Goal: Information Seeking & Learning: Learn about a topic

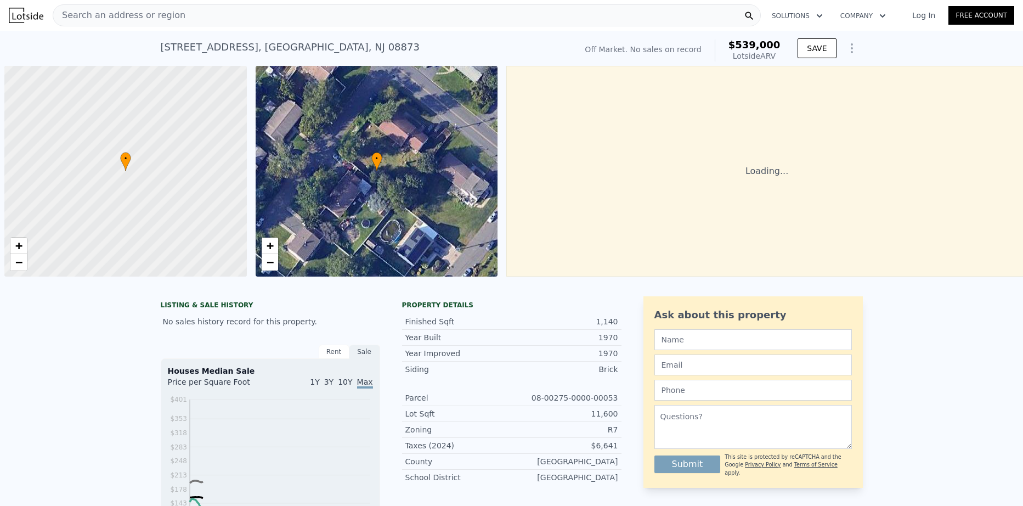
scroll to position [0, 4]
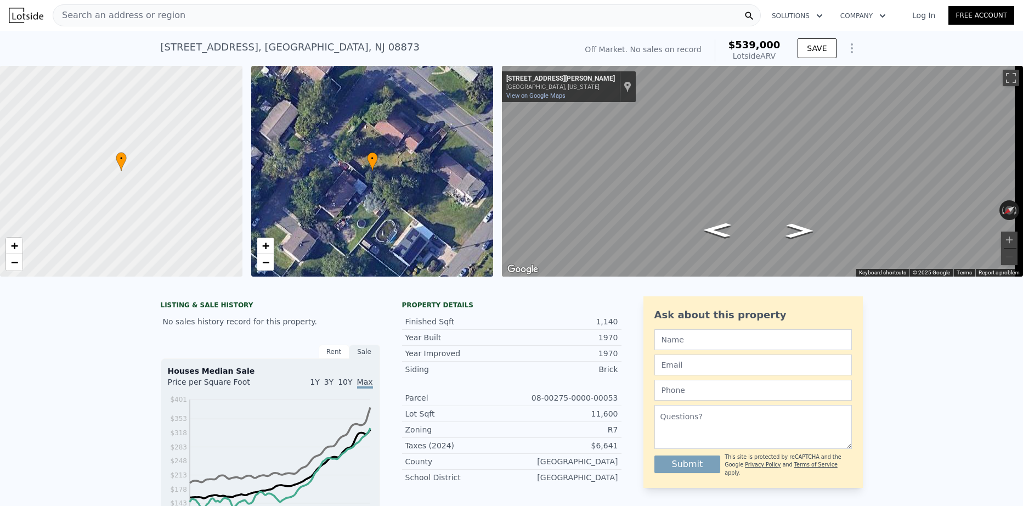
click at [111, 11] on span "Search an address or region" at bounding box center [119, 15] width 132 height 13
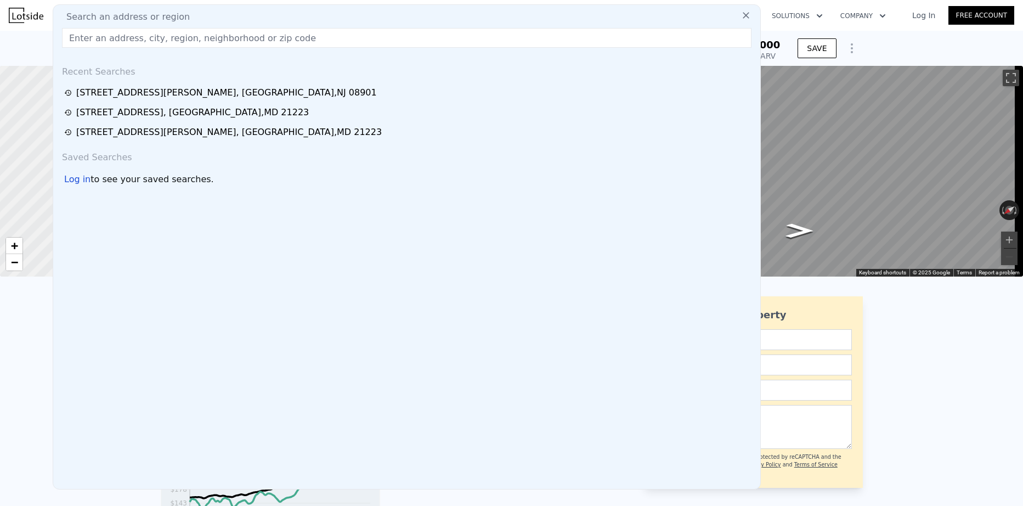
click at [136, 38] on input "text" at bounding box center [406, 38] width 689 height 20
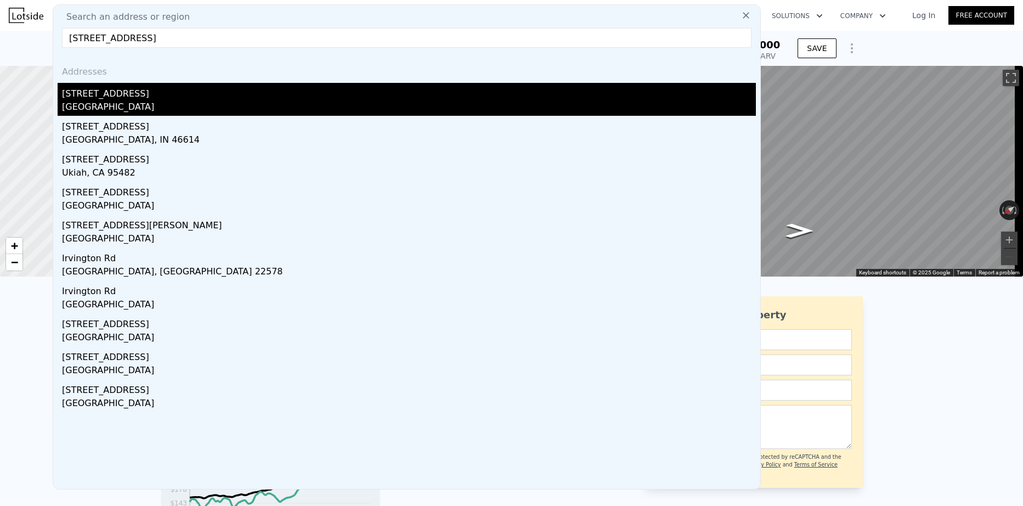
type input "[STREET_ADDRESS]"
click at [134, 97] on div "[STREET_ADDRESS]" at bounding box center [409, 92] width 694 height 18
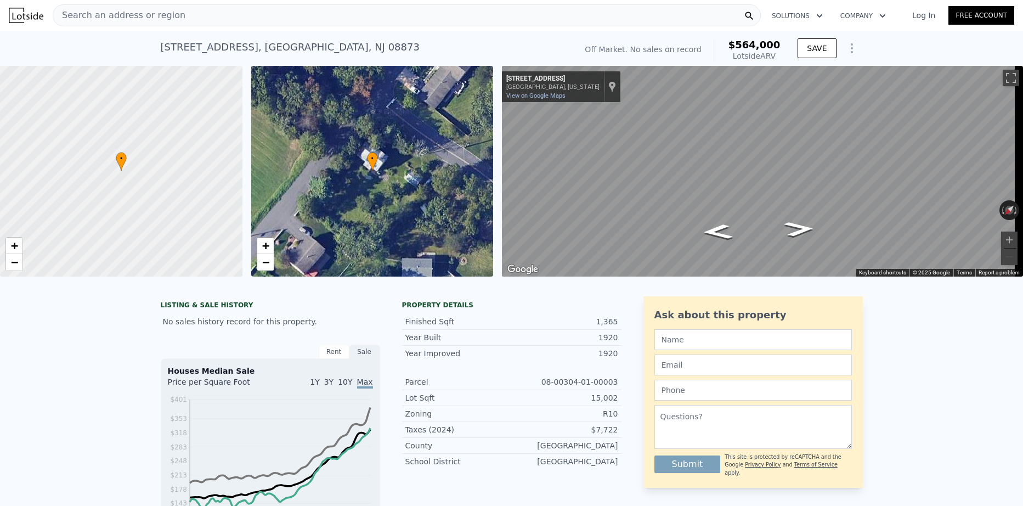
click at [110, 14] on span "Search an address or region" at bounding box center [119, 15] width 132 height 13
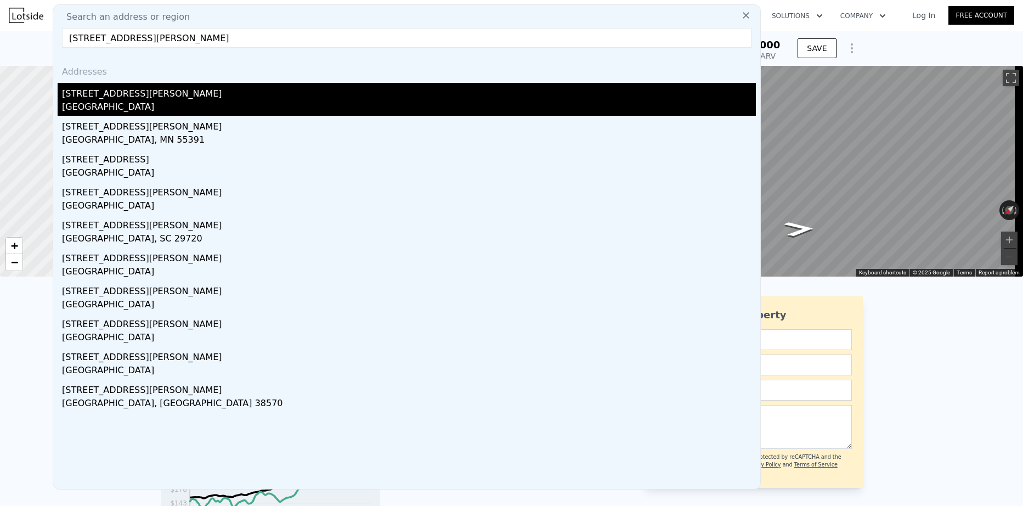
type input "[STREET_ADDRESS][PERSON_NAME]"
click at [105, 95] on div "[STREET_ADDRESS][PERSON_NAME]" at bounding box center [409, 92] width 694 height 18
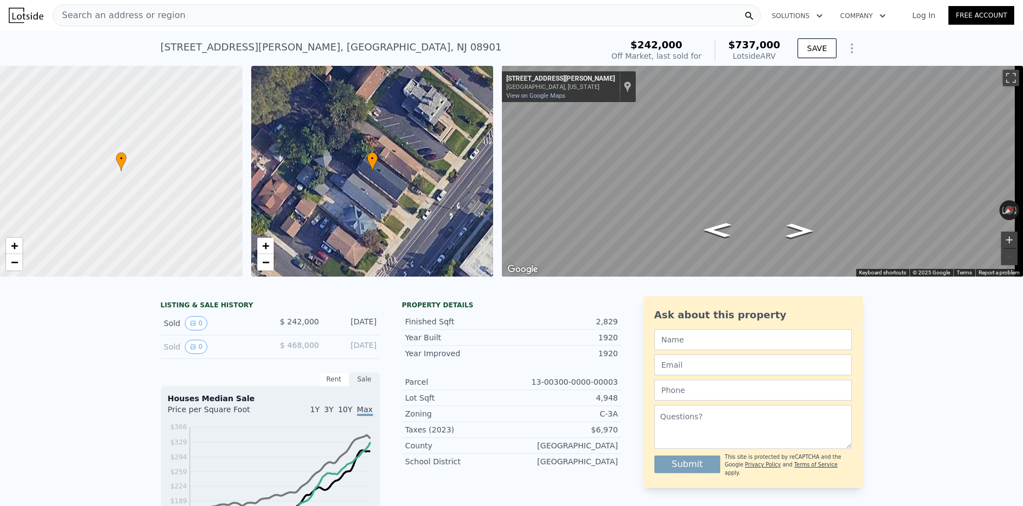
click at [1001, 241] on button "Zoom in" at bounding box center [1009, 239] width 16 height 16
click at [172, 13] on div "Search an address or region" at bounding box center [407, 15] width 708 height 22
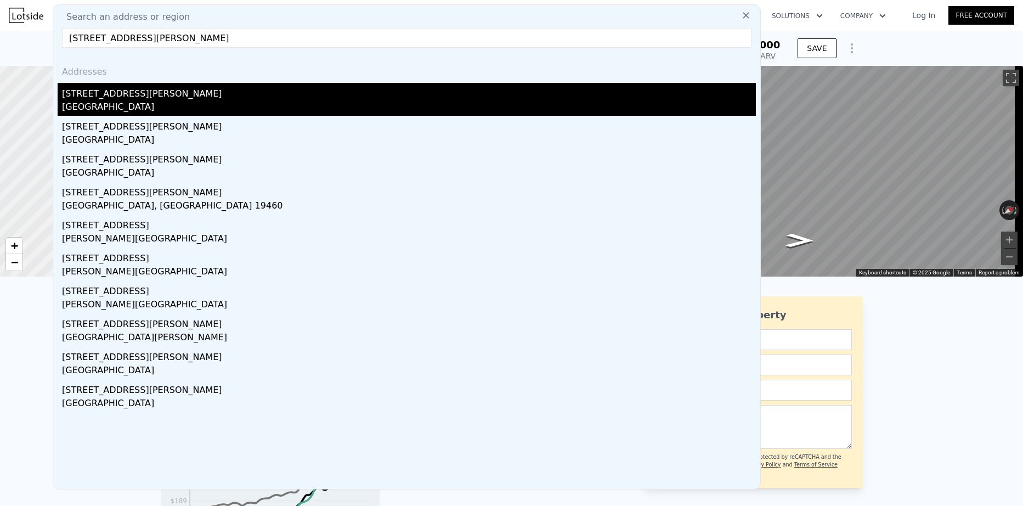
type input "[STREET_ADDRESS][PERSON_NAME]"
click at [99, 95] on div "[STREET_ADDRESS][PERSON_NAME]" at bounding box center [409, 92] width 694 height 18
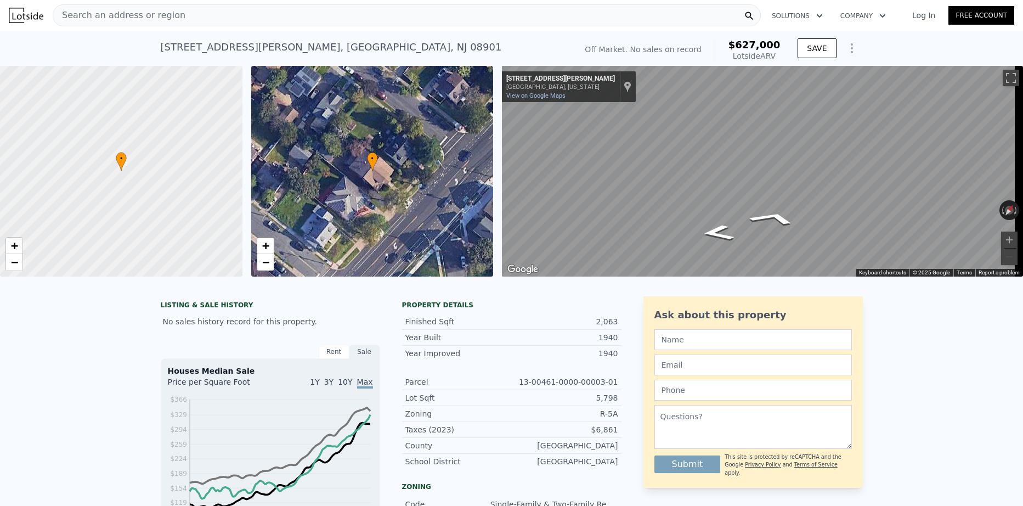
click at [141, 15] on span "Search an address or region" at bounding box center [119, 15] width 132 height 13
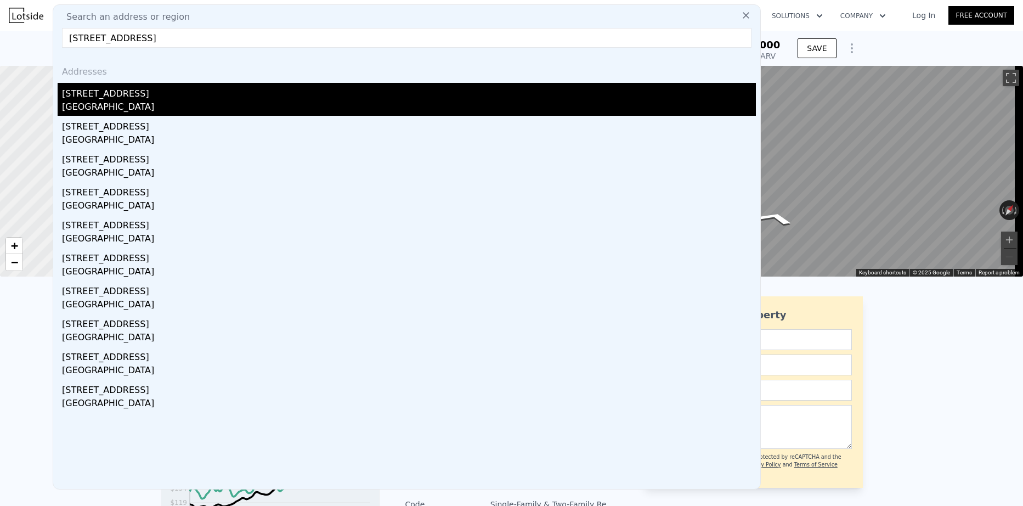
type input "[STREET_ADDRESS]"
click at [127, 103] on div "[GEOGRAPHIC_DATA]" at bounding box center [409, 107] width 694 height 15
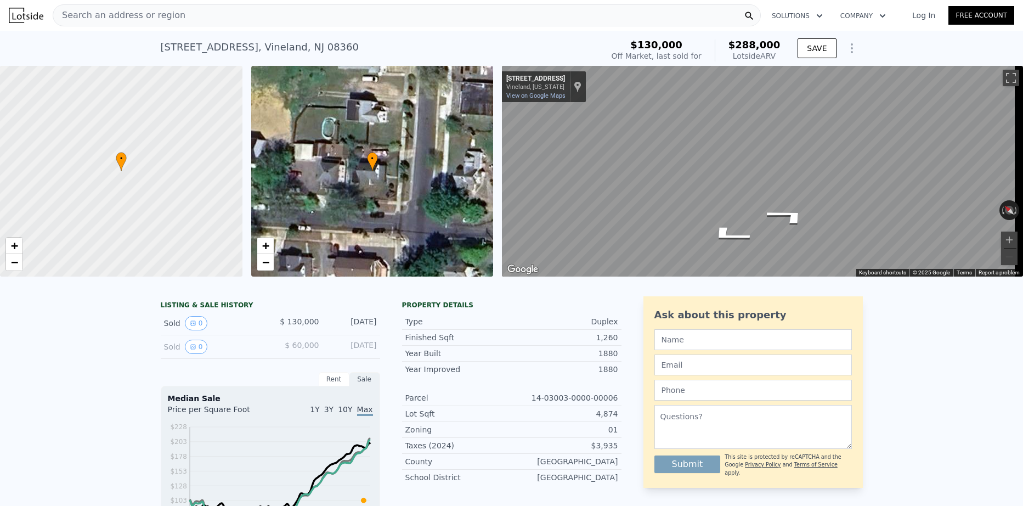
click at [71, 15] on span "Search an address or region" at bounding box center [119, 15] width 132 height 13
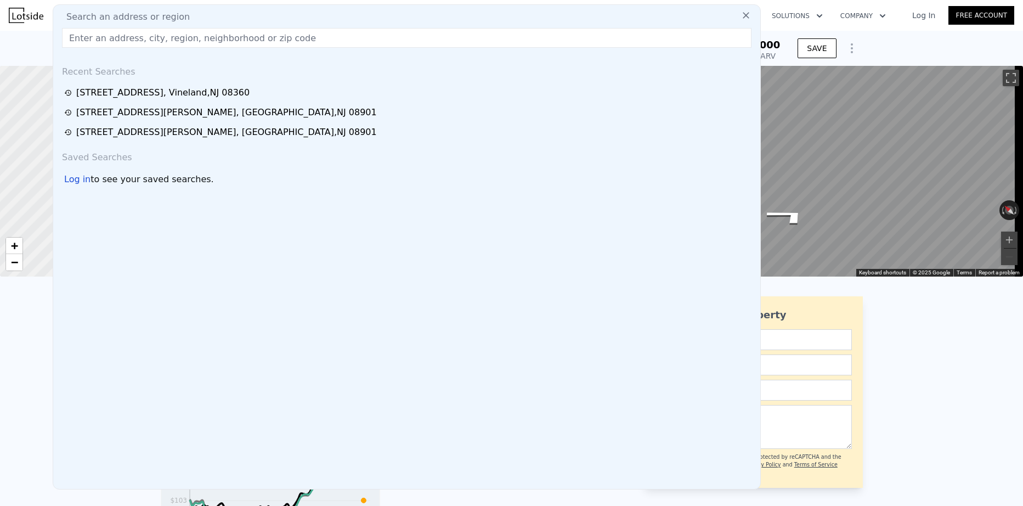
click at [81, 39] on input "text" at bounding box center [406, 38] width 689 height 20
click at [114, 37] on input "text" at bounding box center [406, 38] width 689 height 20
paste input "[STREET_ADDRESS]"
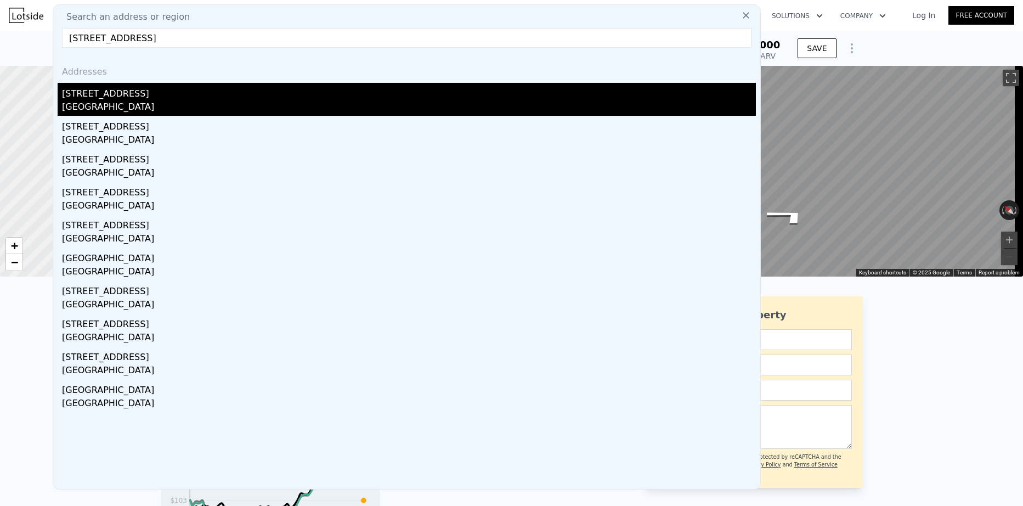
type input "[STREET_ADDRESS]"
click at [150, 110] on div "[GEOGRAPHIC_DATA]" at bounding box center [409, 107] width 694 height 15
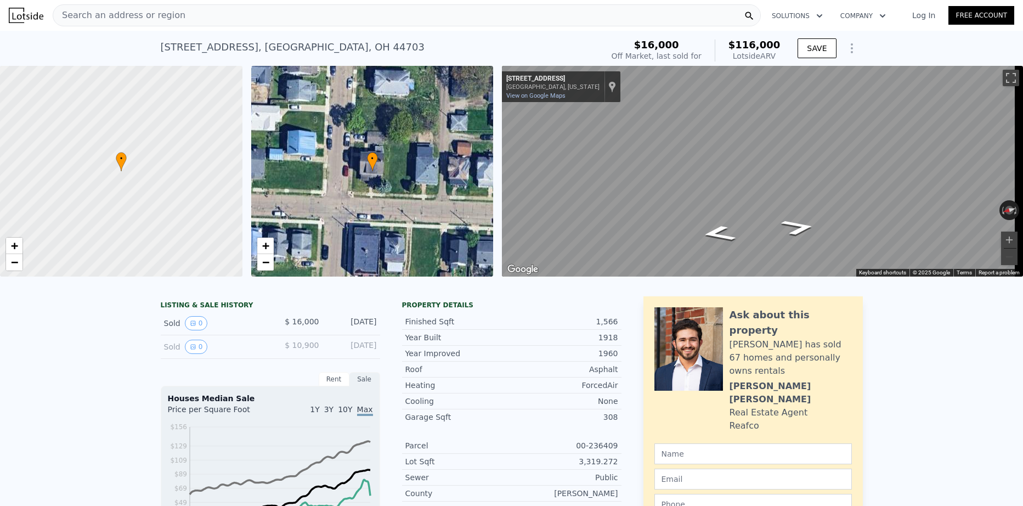
click at [200, 14] on div "Search an address or region" at bounding box center [407, 15] width 708 height 22
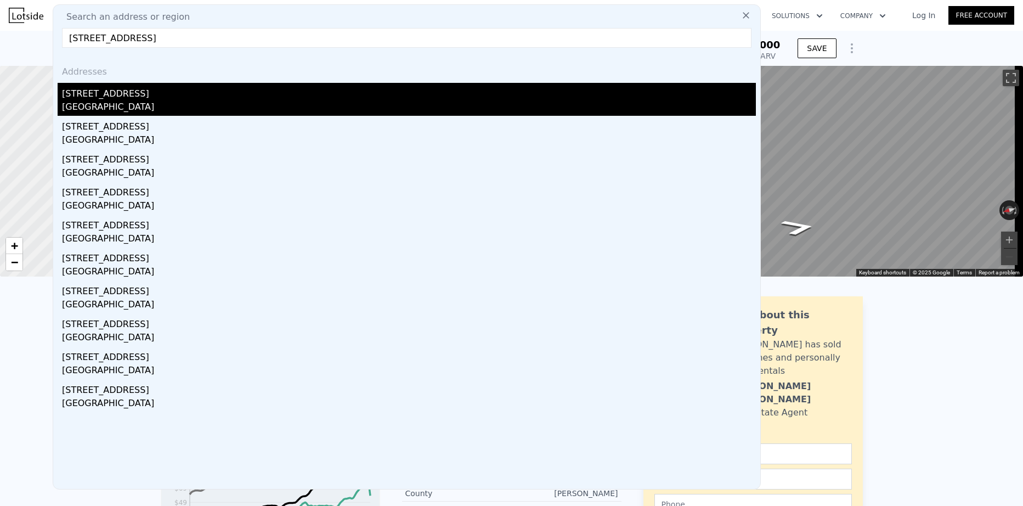
type input "[STREET_ADDRESS]"
click at [154, 106] on div "[GEOGRAPHIC_DATA]" at bounding box center [409, 107] width 694 height 15
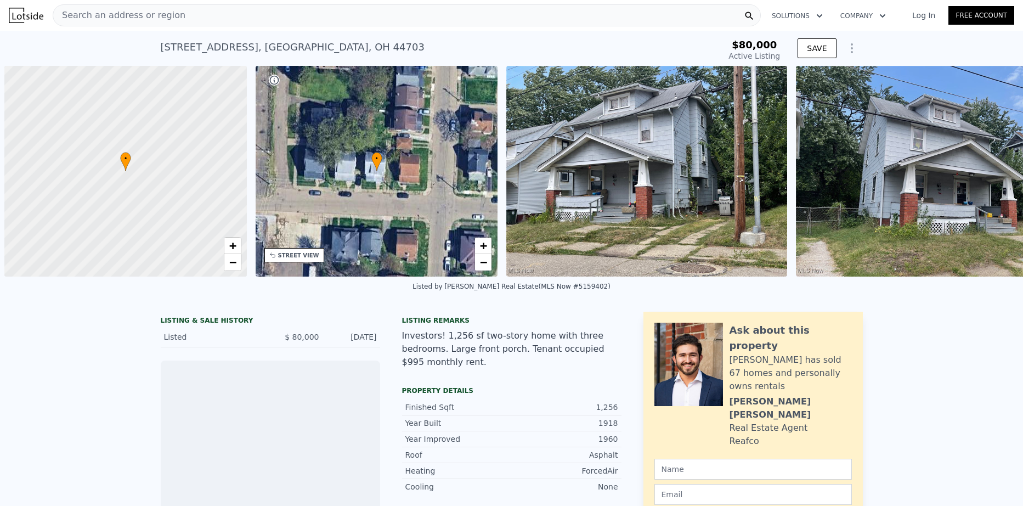
scroll to position [0, 4]
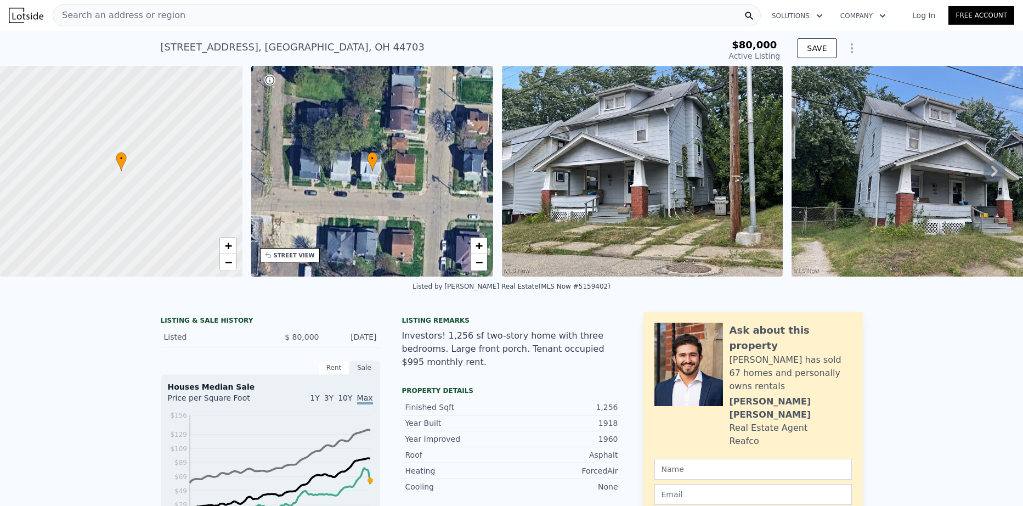
click at [835, 117] on img at bounding box center [931, 171] width 281 height 211
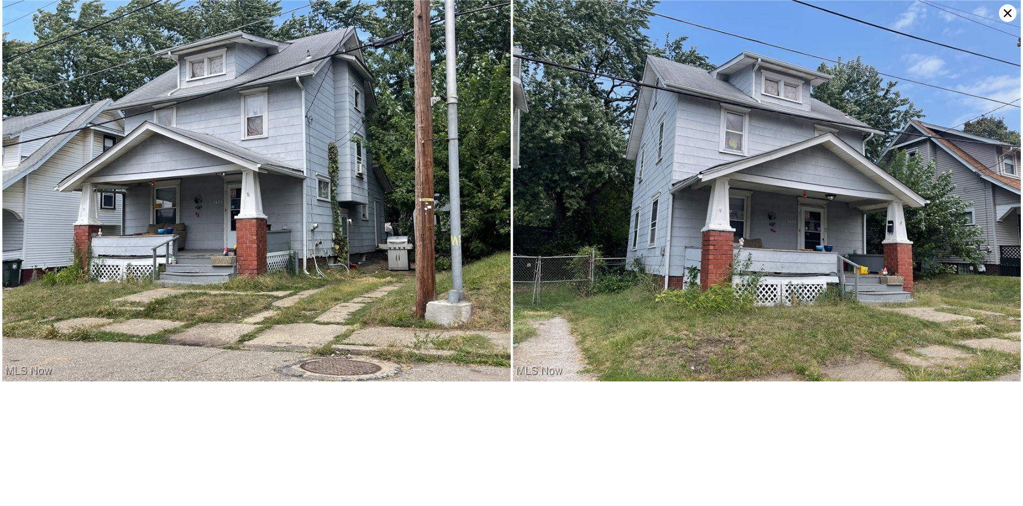
click at [1009, 13] on icon at bounding box center [1008, 13] width 18 height 18
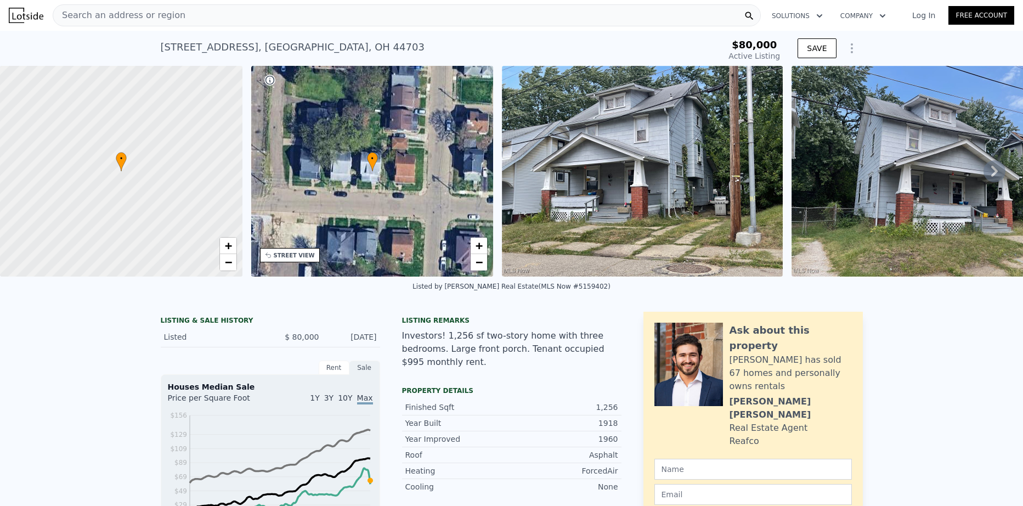
type input "1152"
type input "2004"
type input "2208.492"
type input "5749.92"
type input "$ 116,000"
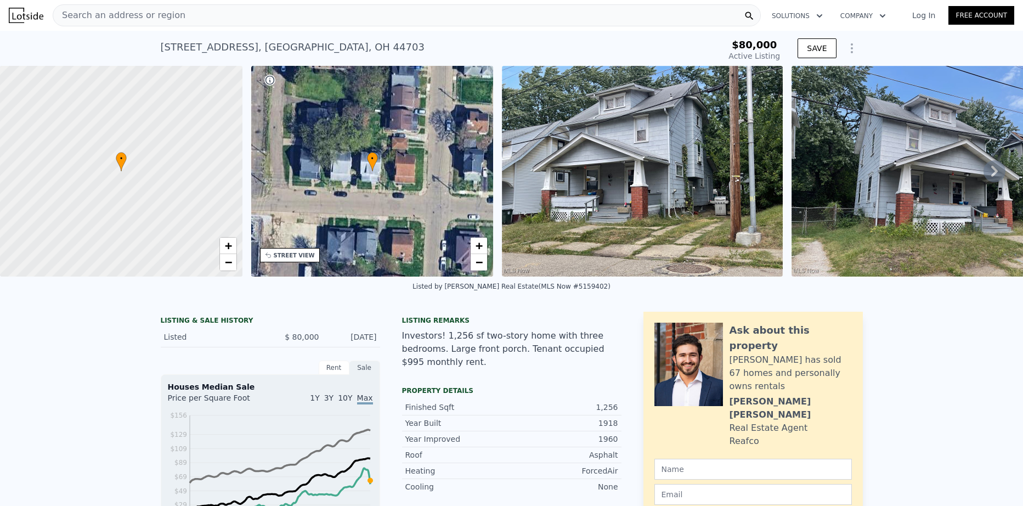
type input "5"
type input "$ 90,196"
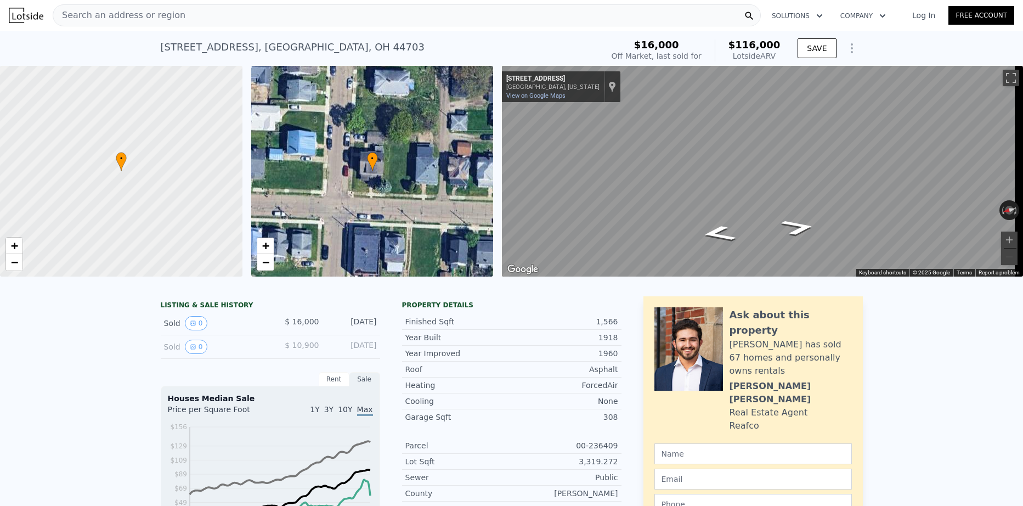
click at [131, 10] on span "Search an address or region" at bounding box center [119, 15] width 132 height 13
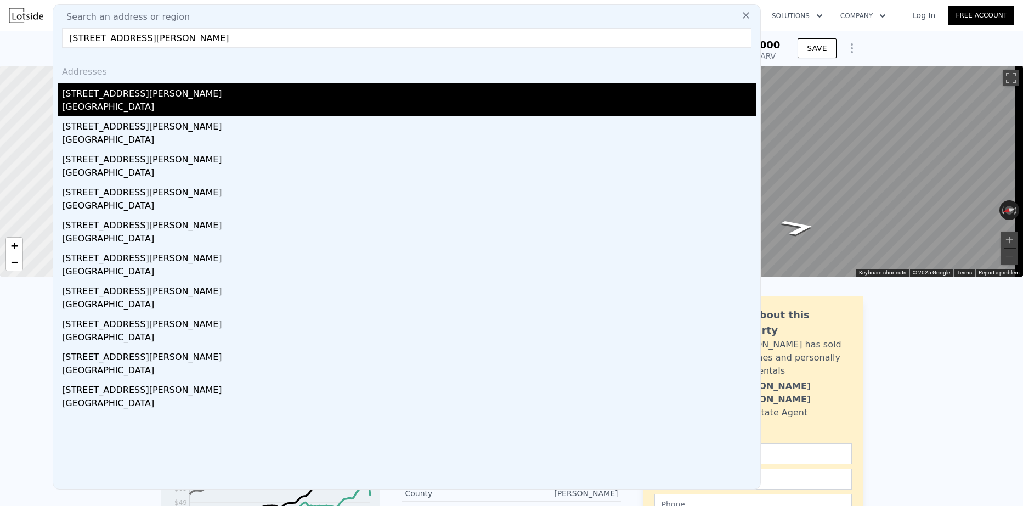
type input "[STREET_ADDRESS][PERSON_NAME]"
click at [192, 104] on div "[GEOGRAPHIC_DATA]" at bounding box center [409, 107] width 694 height 15
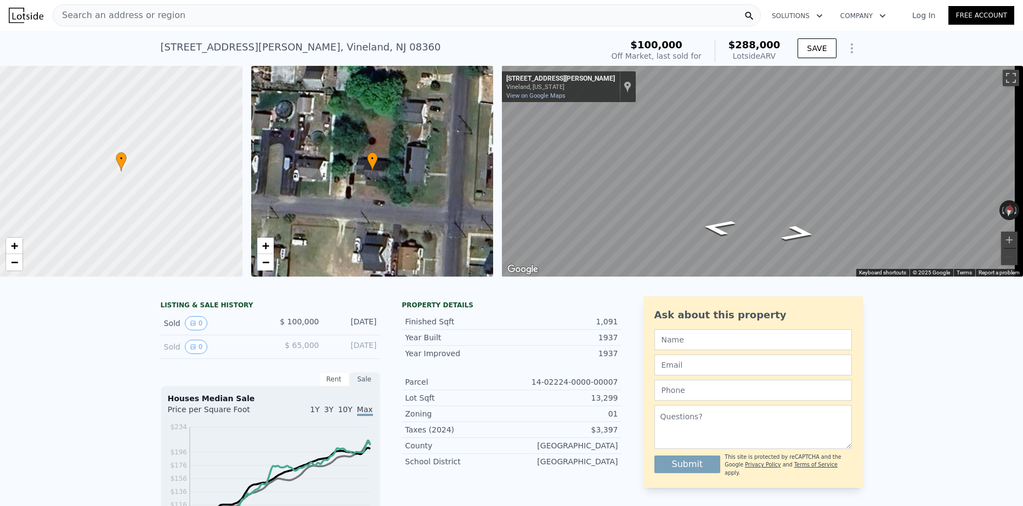
click at [140, 17] on span "Search an address or region" at bounding box center [119, 15] width 132 height 13
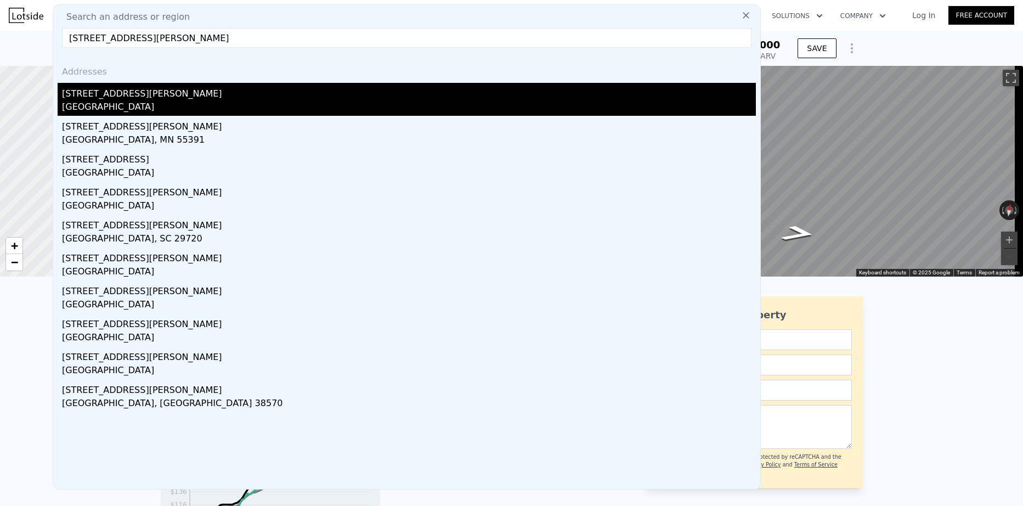
type input "[STREET_ADDRESS][PERSON_NAME]"
click at [129, 96] on div "[STREET_ADDRESS][PERSON_NAME]" at bounding box center [409, 92] width 694 height 18
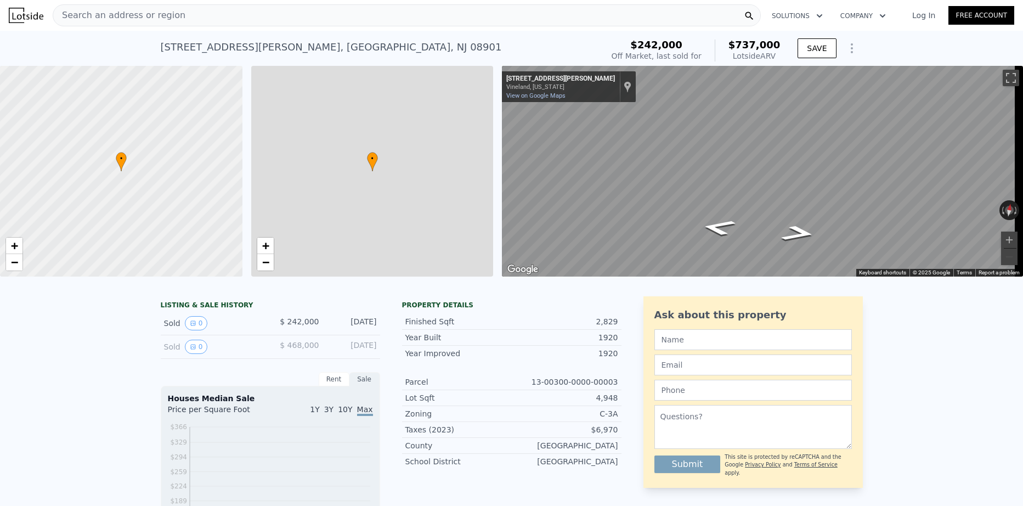
type input "3"
type input "2"
type input "1236"
type input "1876"
type input "7231"
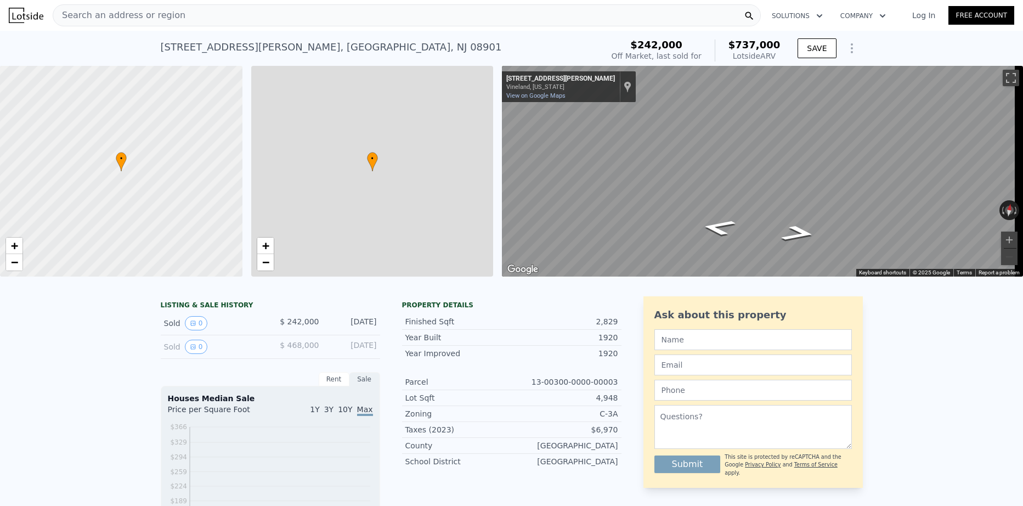
type input "7501"
type input "$ 737,000"
type input "6"
type input "$ 430,372"
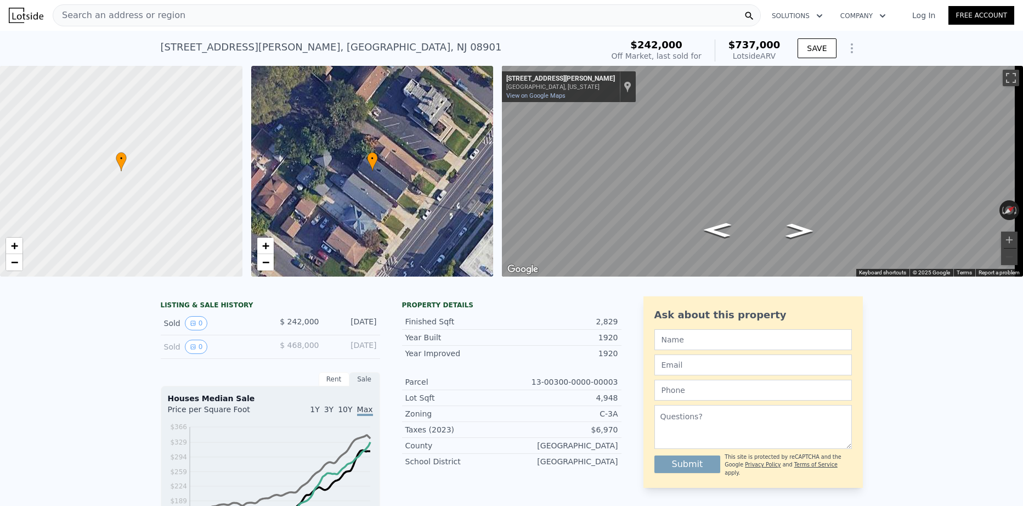
click at [183, 311] on div "LISTING & SALE HISTORY" at bounding box center [270, 306] width 219 height 11
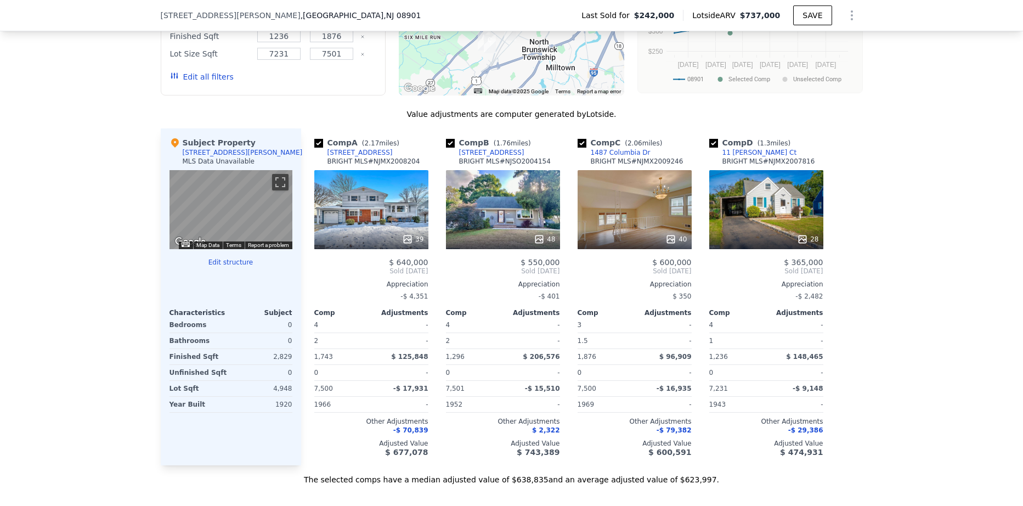
scroll to position [1038, 0]
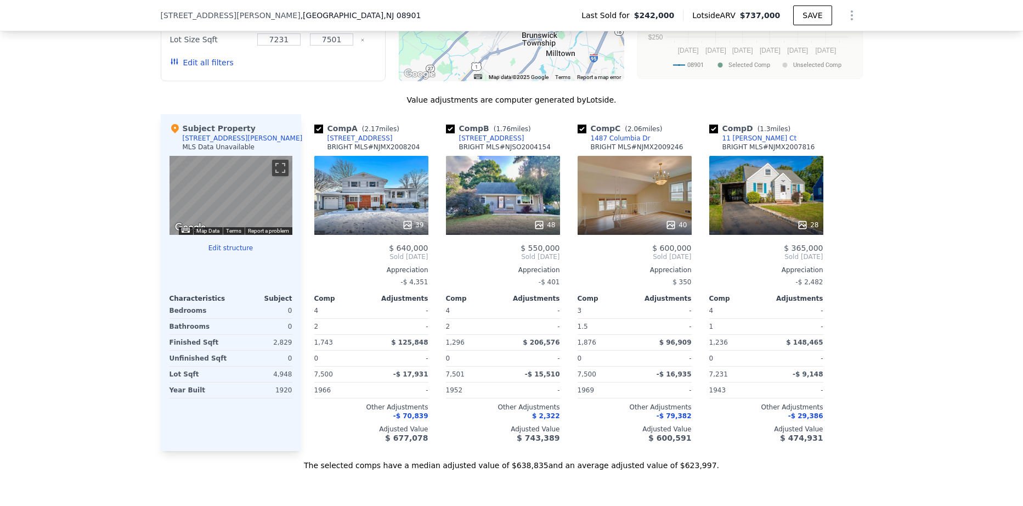
click at [228, 252] on button "Edit structure" at bounding box center [230, 247] width 123 height 9
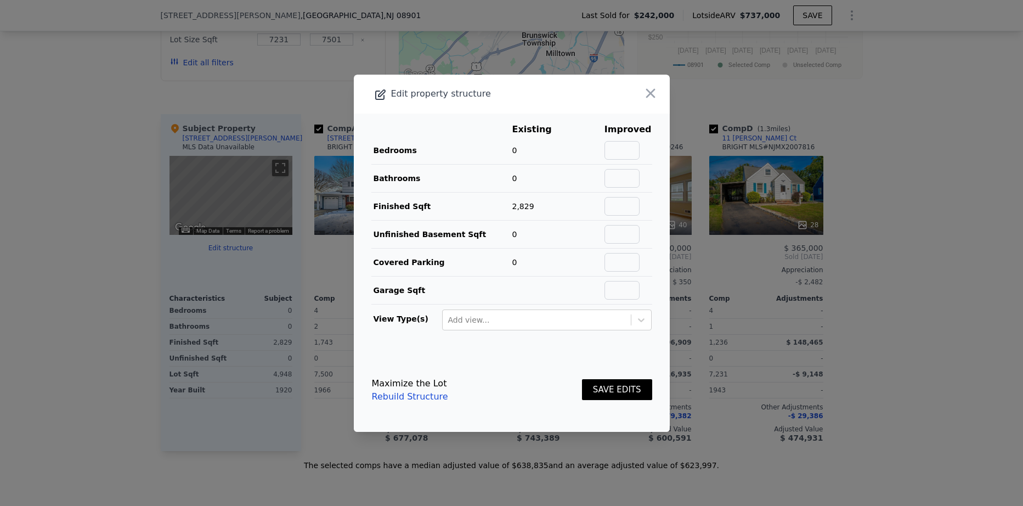
click at [517, 151] on td "0" at bounding box center [540, 151] width 57 height 28
drag, startPoint x: 513, startPoint y: 156, endPoint x: 510, endPoint y: 195, distance: 39.6
click at [513, 158] on td "0" at bounding box center [540, 151] width 57 height 28
click at [616, 151] on input "text" at bounding box center [621, 150] width 35 height 19
click at [622, 154] on input "text" at bounding box center [621, 150] width 35 height 19
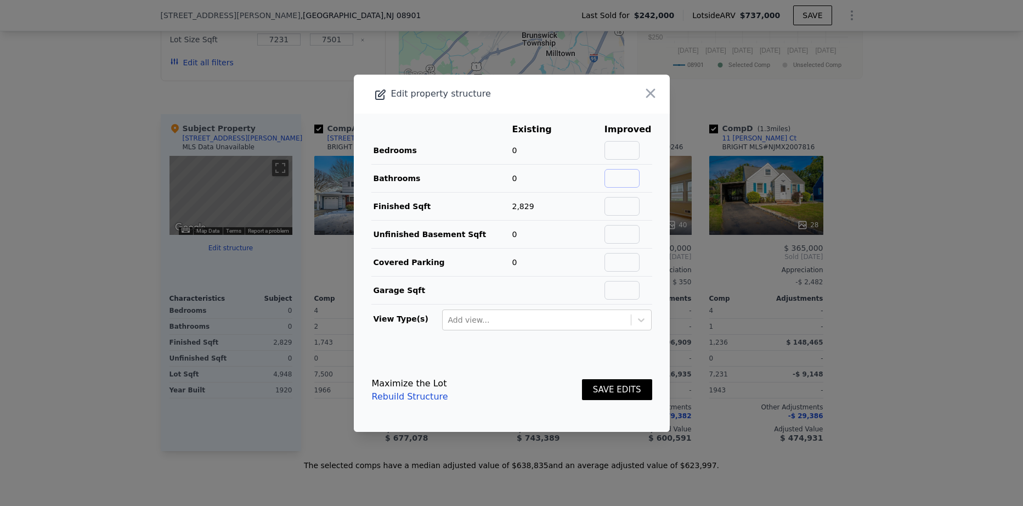
click at [615, 177] on input "text" at bounding box center [621, 178] width 35 height 19
click at [622, 150] on input "text" at bounding box center [621, 150] width 35 height 19
type input "6"
click at [615, 181] on input "text" at bounding box center [621, 178] width 35 height 19
type input "2"
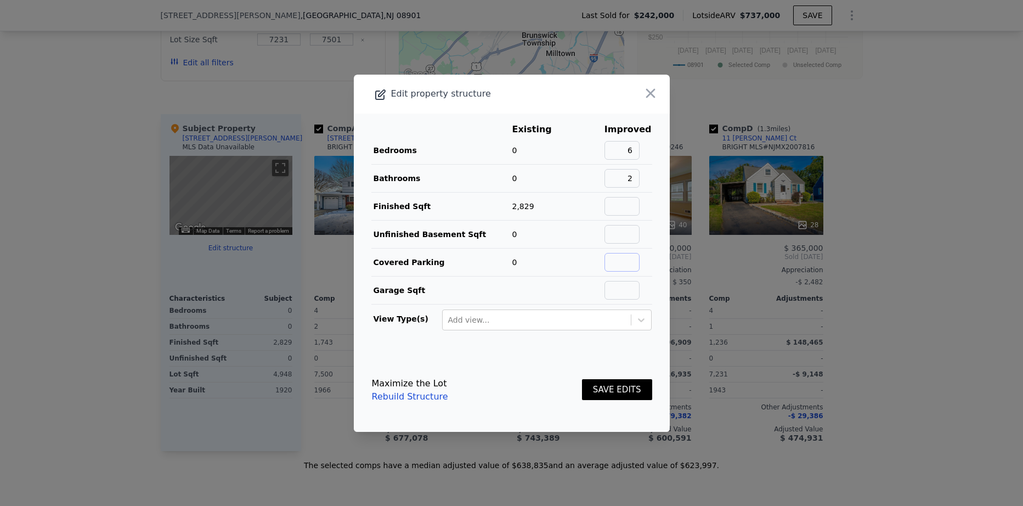
click at [624, 264] on input "text" at bounding box center [621, 262] width 35 height 19
type input "1"
click at [625, 288] on input "text" at bounding box center [621, 290] width 35 height 19
type input "1"
click at [619, 390] on button "SAVE EDITS" at bounding box center [617, 389] width 70 height 21
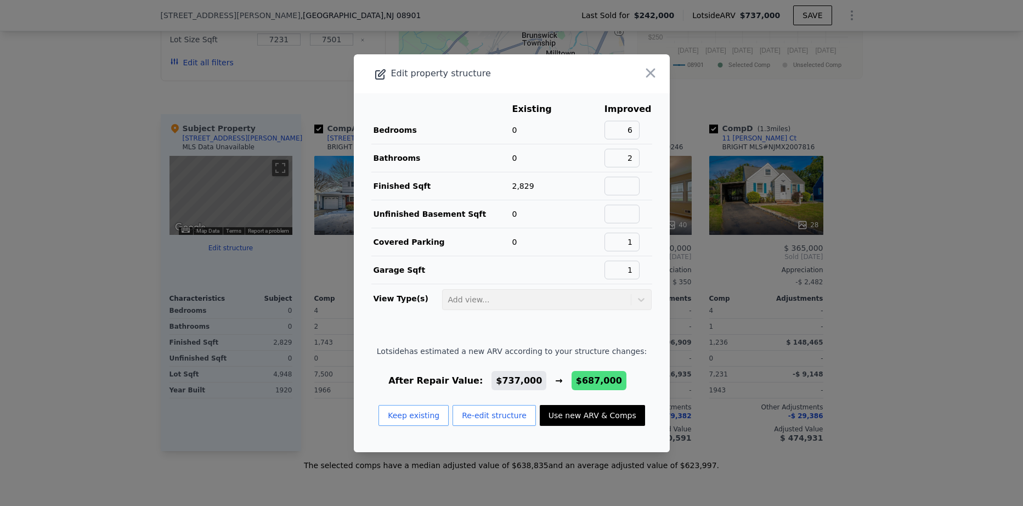
click at [602, 417] on button "Use new ARV & Comps" at bounding box center [592, 415] width 105 height 21
type input "$ 687,000"
type input "$ 383,338"
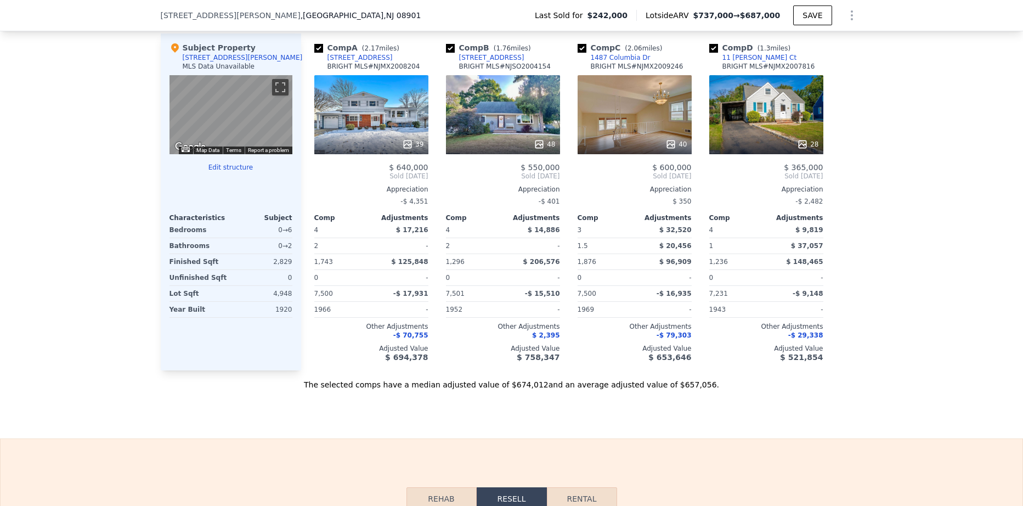
scroll to position [1203, 0]
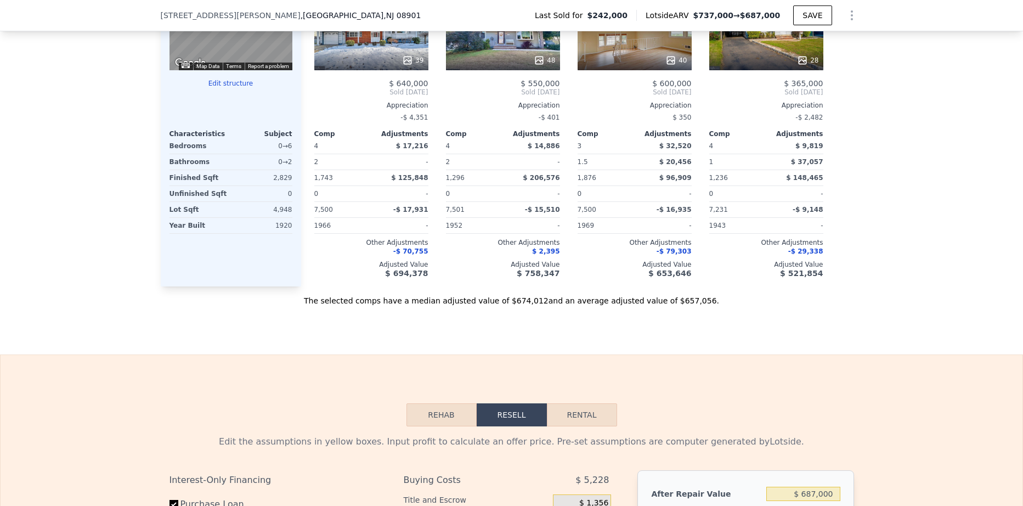
click at [284, 154] on div "0 → 6" at bounding box center [262, 145] width 59 height 15
click at [230, 88] on button "Edit structure" at bounding box center [230, 83] width 123 height 9
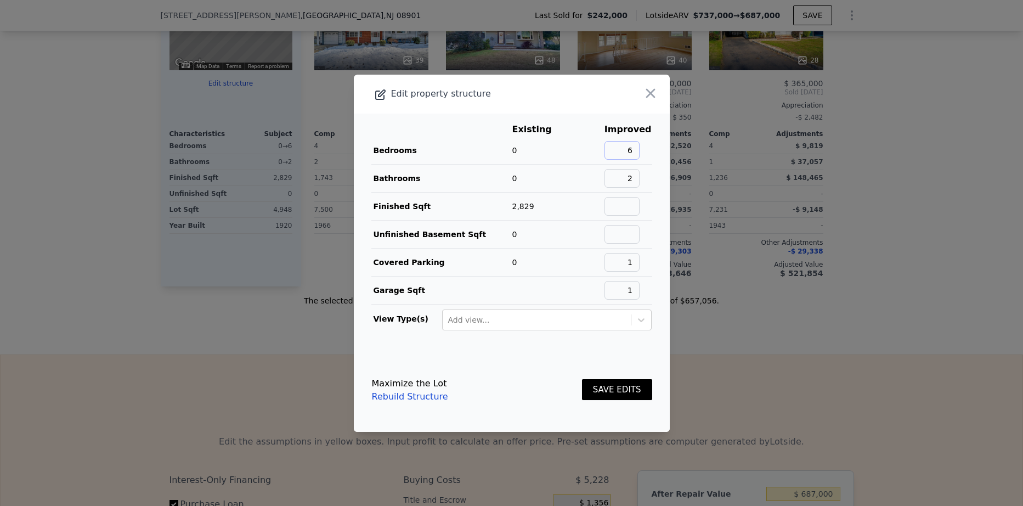
click at [636, 149] on input "6" at bounding box center [621, 150] width 35 height 19
click at [630, 180] on input "2" at bounding box center [621, 178] width 35 height 19
click at [632, 260] on input "1" at bounding box center [621, 262] width 35 height 19
click at [635, 293] on input "1" at bounding box center [621, 290] width 35 height 19
click at [646, 93] on icon "button" at bounding box center [650, 92] width 9 height 9
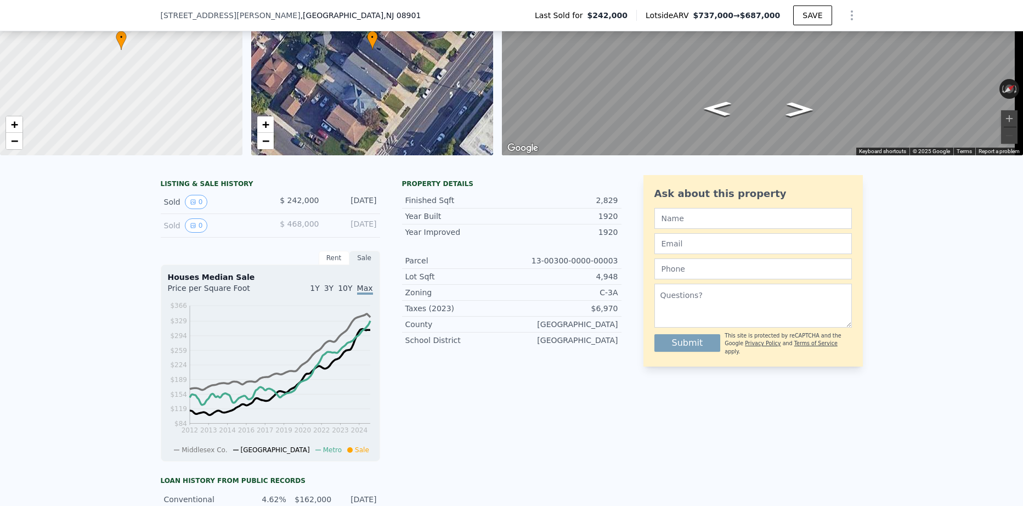
scroll to position [0, 0]
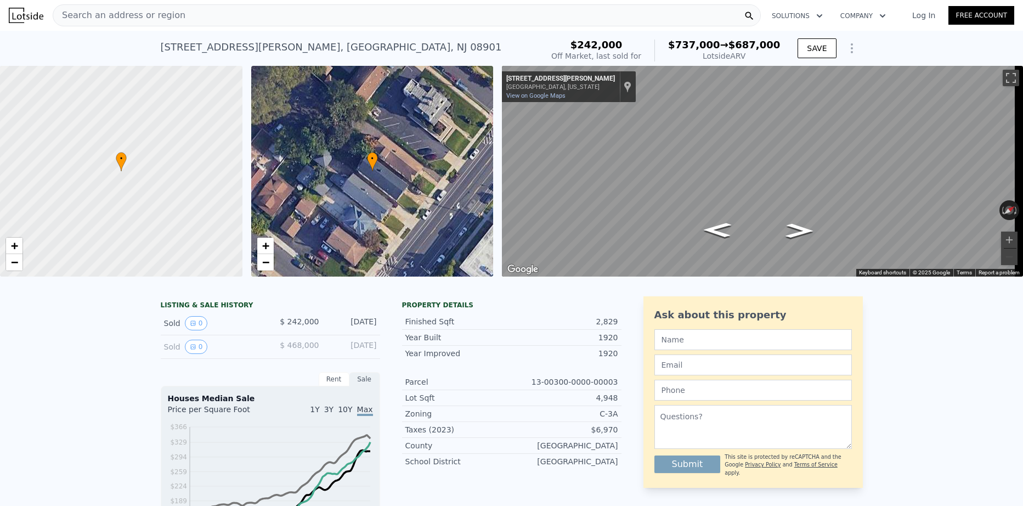
type input "2"
type input "2.5"
type input "886"
type input "1457"
type input "7501"
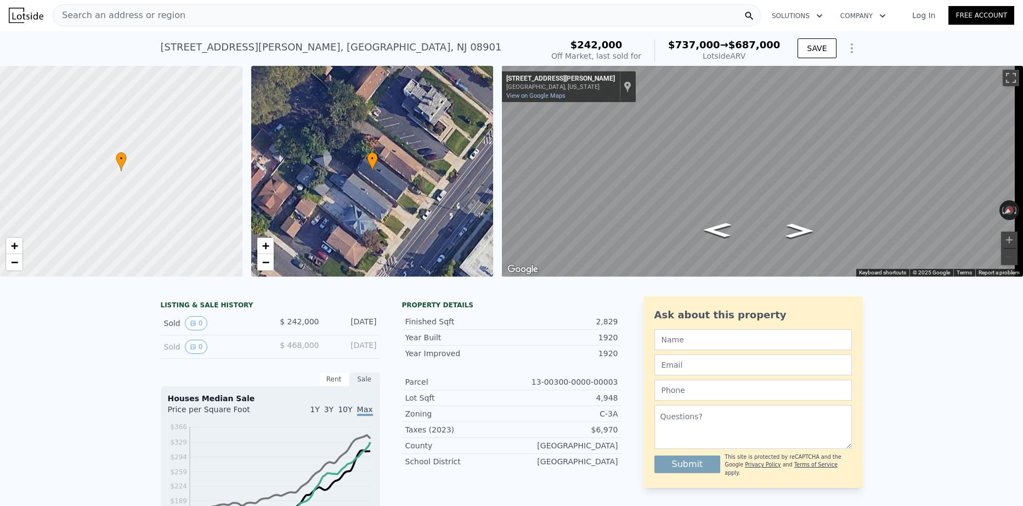
type input "15002"
type input "$ 288,000"
type input "5"
type input "$ 162,332"
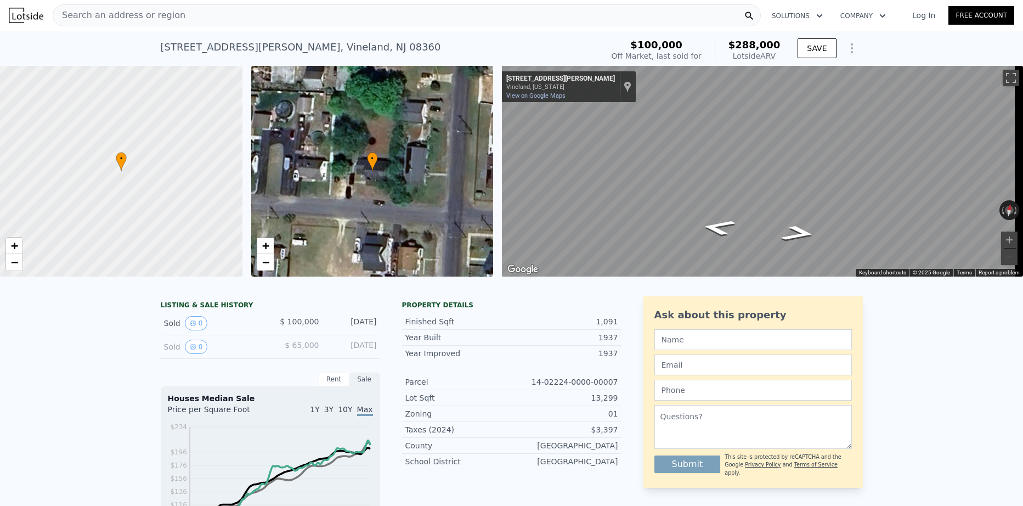
click at [172, 17] on div "Search an address or region" at bounding box center [407, 15] width 708 height 22
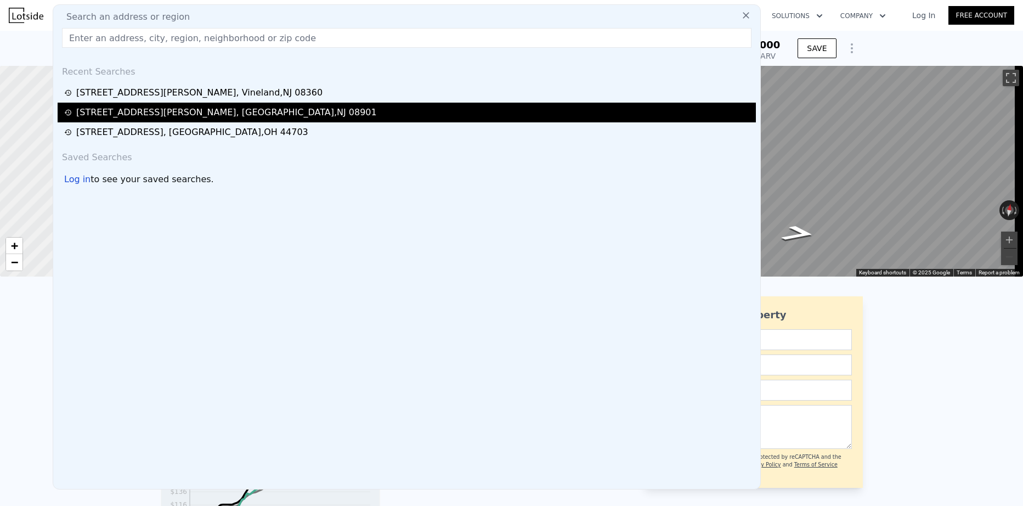
click at [153, 111] on div "[STREET_ADDRESS][PERSON_NAME]" at bounding box center [226, 112] width 301 height 13
type input "3"
type input "2"
type input "1236"
type input "1876"
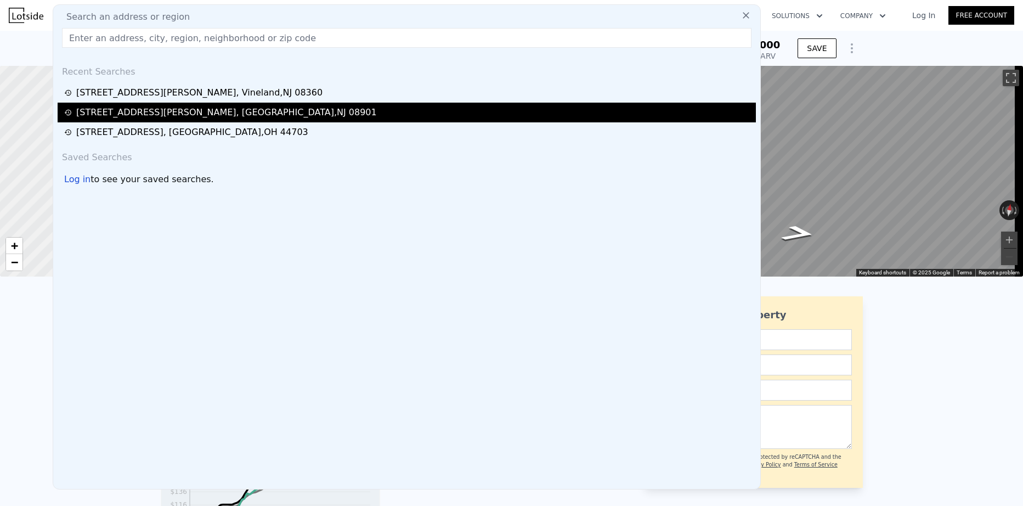
type input "7231"
type input "7501"
type input "$ 737,000"
type input "6"
type input "$ 430,372"
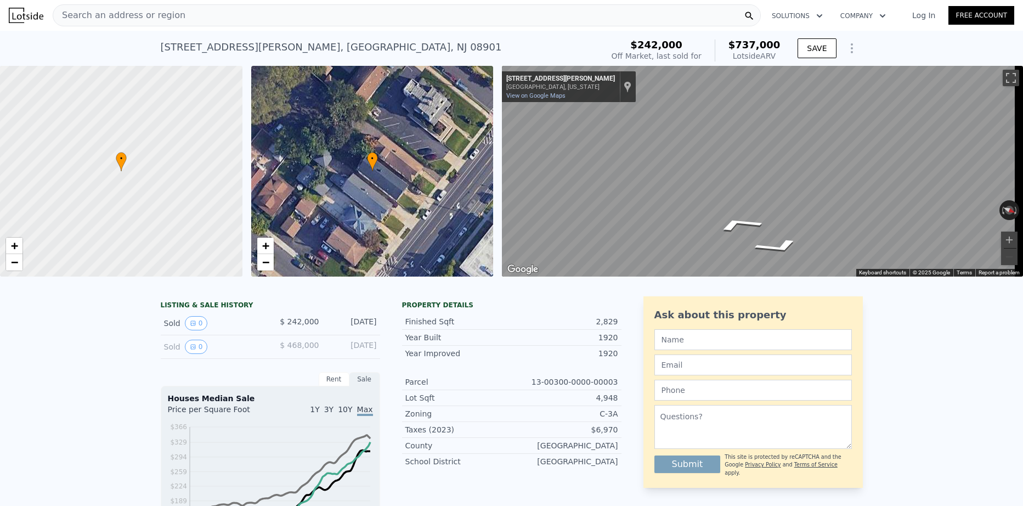
click at [173, 13] on div "Search an address or region" at bounding box center [407, 15] width 708 height 22
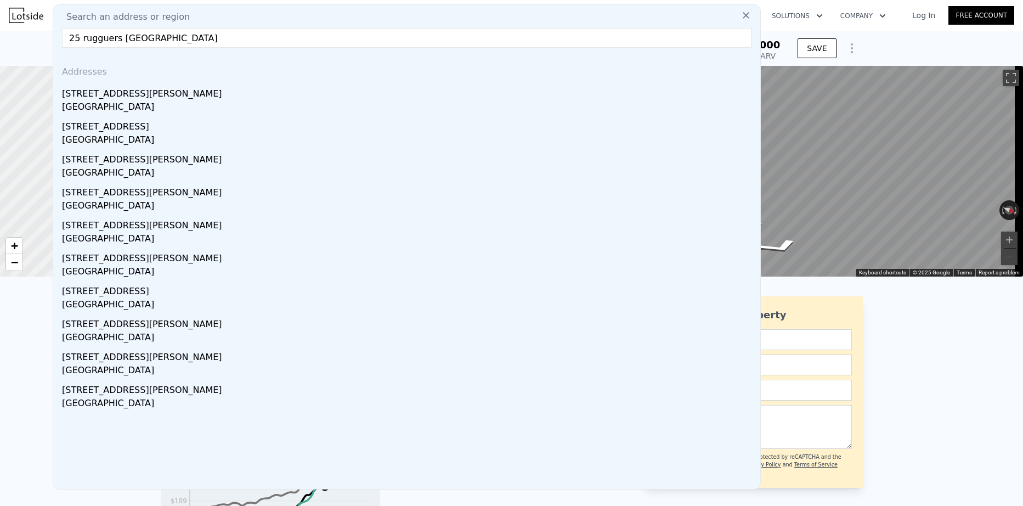
click at [211, 36] on input "25 rugguers [GEOGRAPHIC_DATA]" at bounding box center [406, 38] width 689 height 20
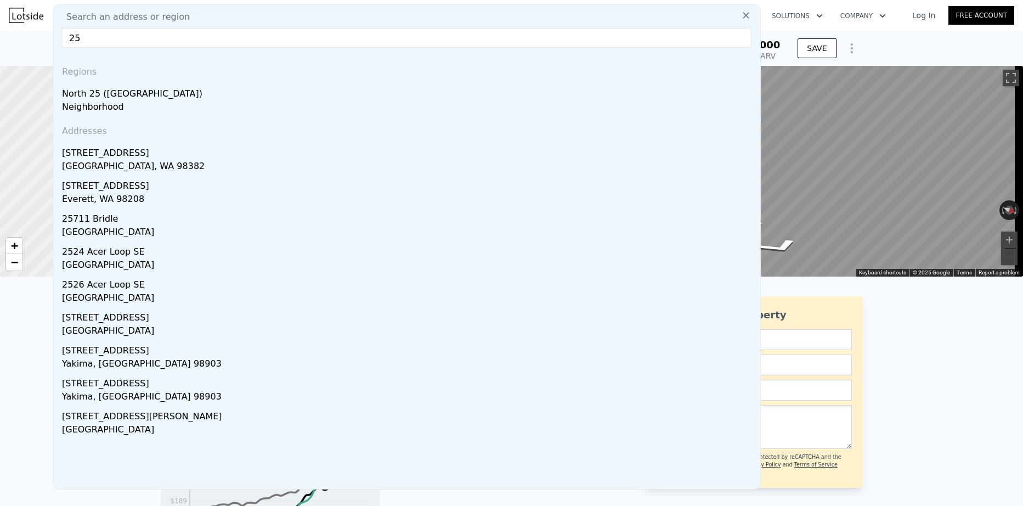
type input "2"
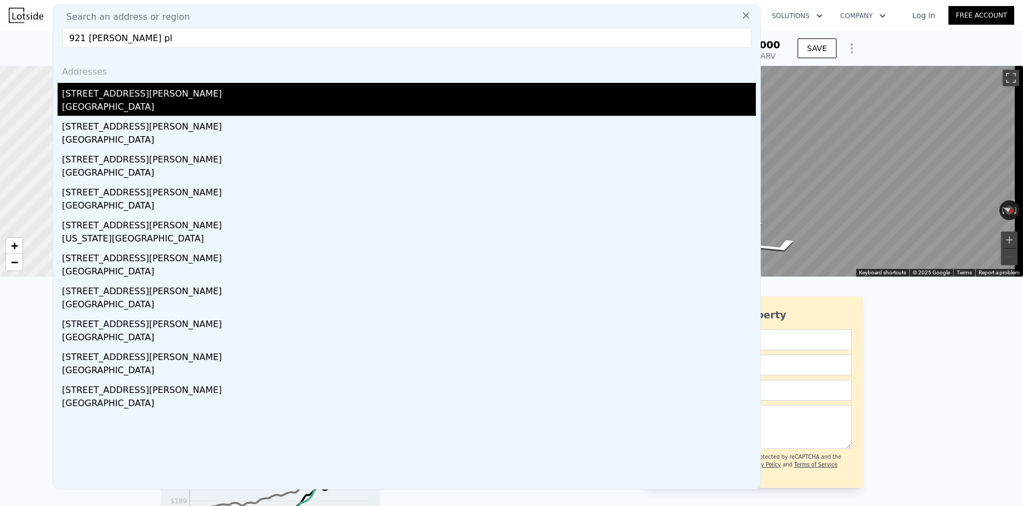
type input "921 [PERSON_NAME] pl"
click at [155, 88] on div "[STREET_ADDRESS][PERSON_NAME]" at bounding box center [409, 92] width 694 height 18
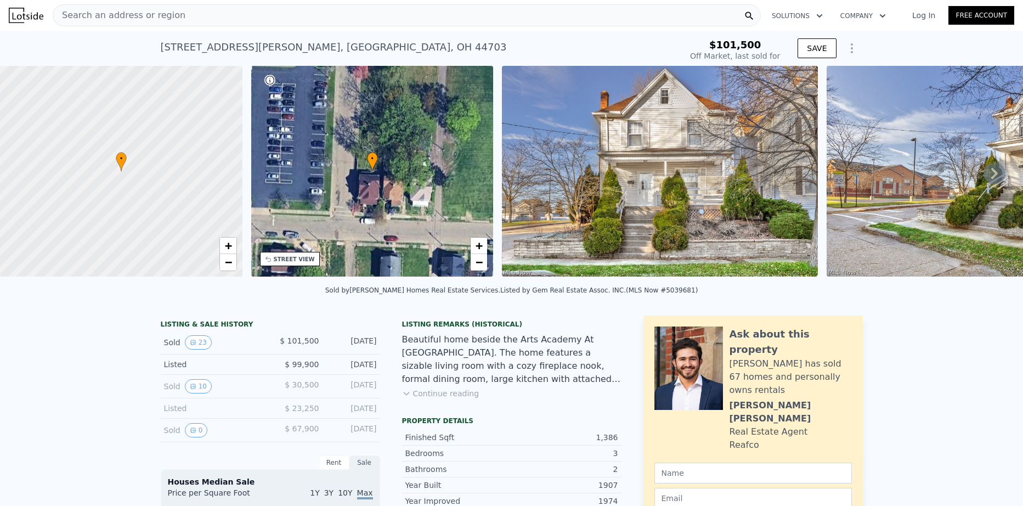
click at [990, 179] on icon at bounding box center [994, 173] width 22 height 22
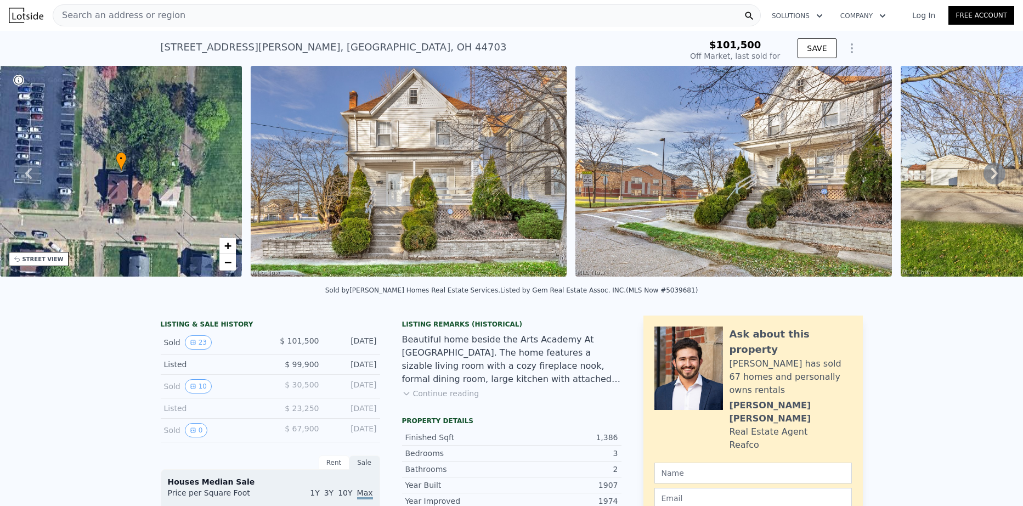
click at [988, 181] on icon at bounding box center [994, 173] width 22 height 22
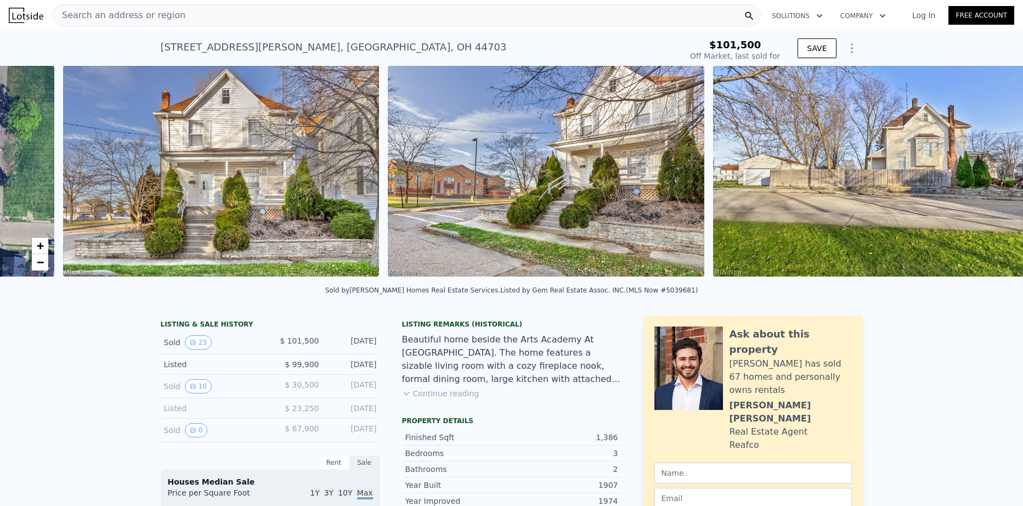
scroll to position [0, 502]
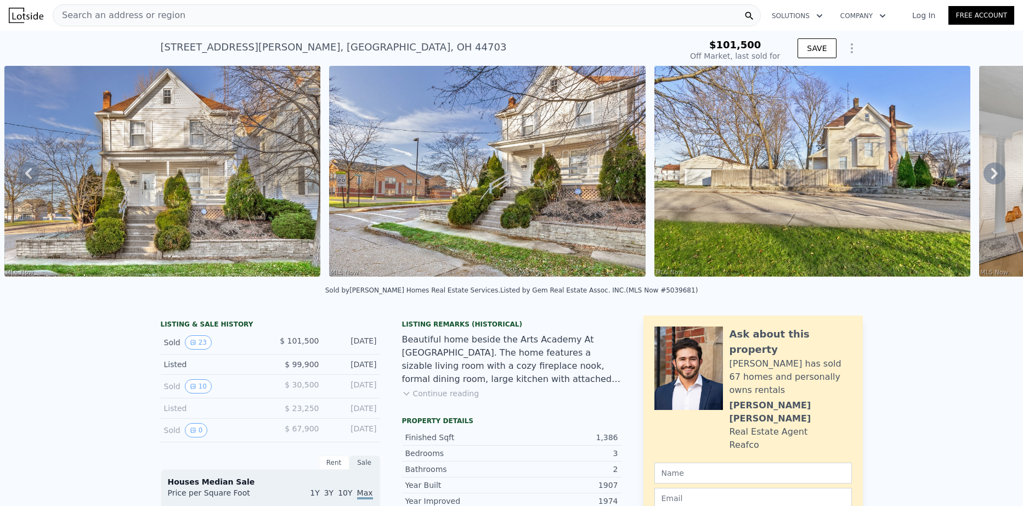
click at [988, 181] on div "• + − • + − STREET VIEW ← Move left → Move right ↑ Move up ↓ Move down + Zoom i…" at bounding box center [511, 173] width 1023 height 214
click at [991, 178] on icon at bounding box center [994, 173] width 7 height 11
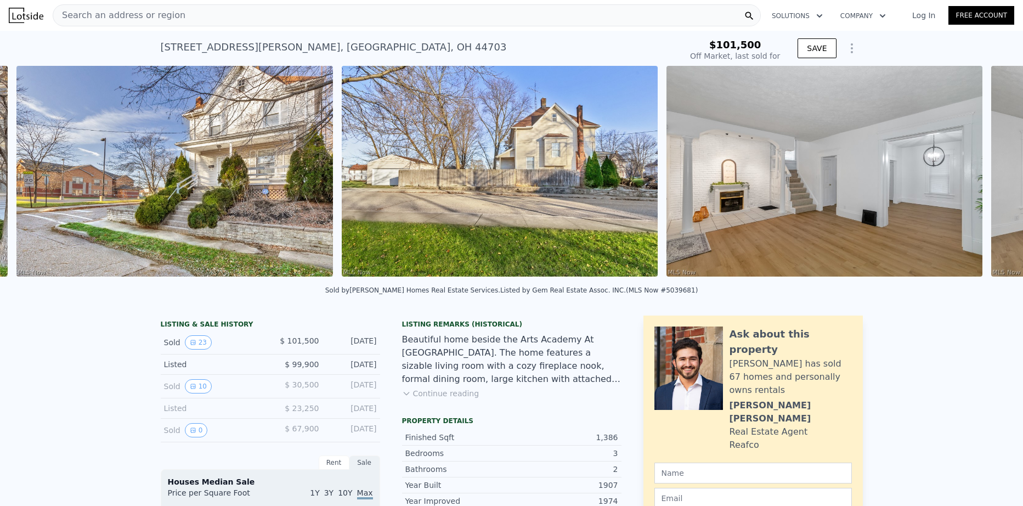
scroll to position [0, 826]
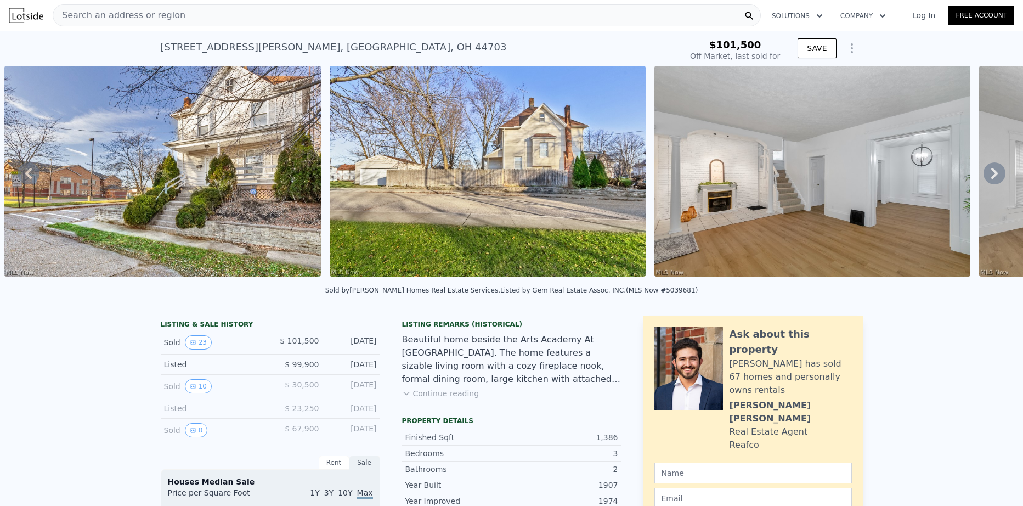
click at [991, 174] on icon at bounding box center [994, 173] width 7 height 11
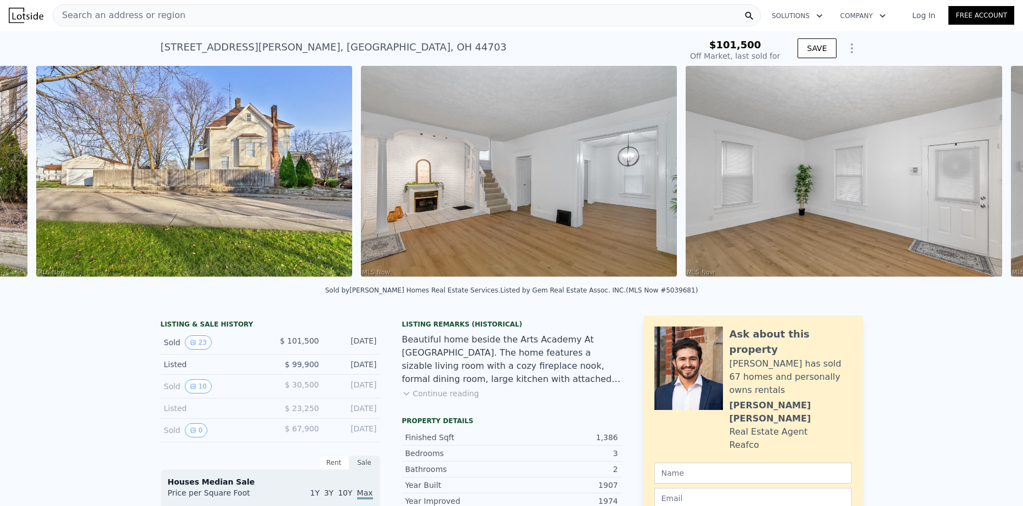
scroll to position [0, 1152]
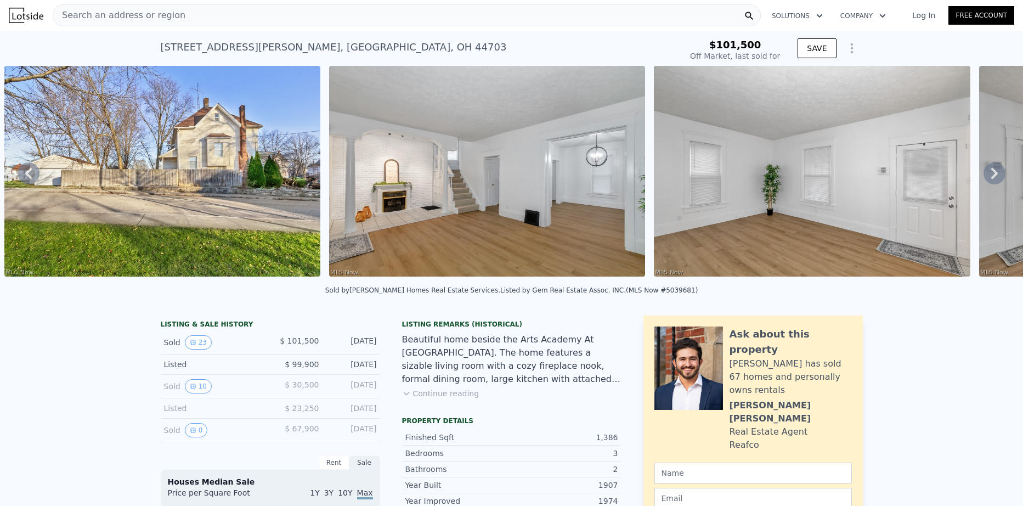
click at [991, 174] on icon at bounding box center [994, 173] width 7 height 11
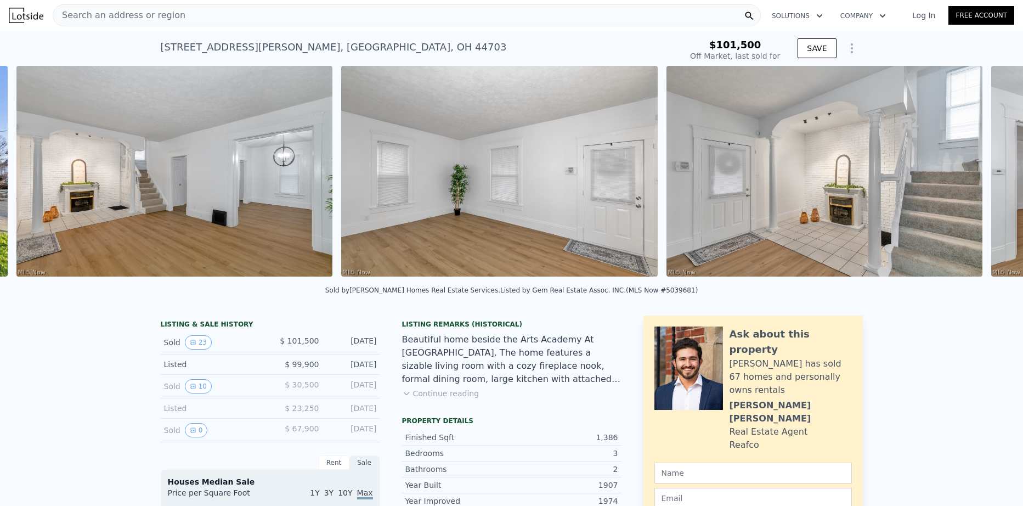
scroll to position [0, 1476]
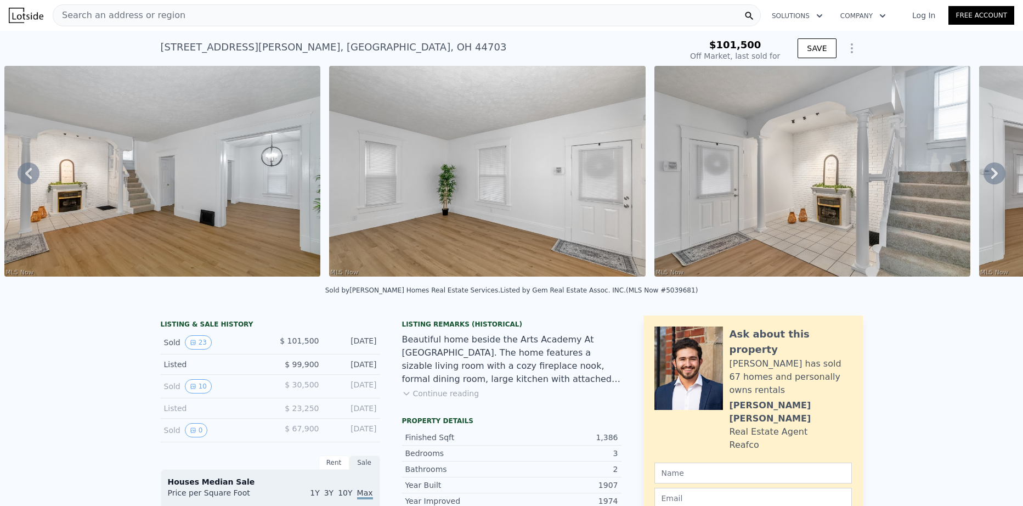
click at [991, 174] on icon at bounding box center [994, 173] width 7 height 11
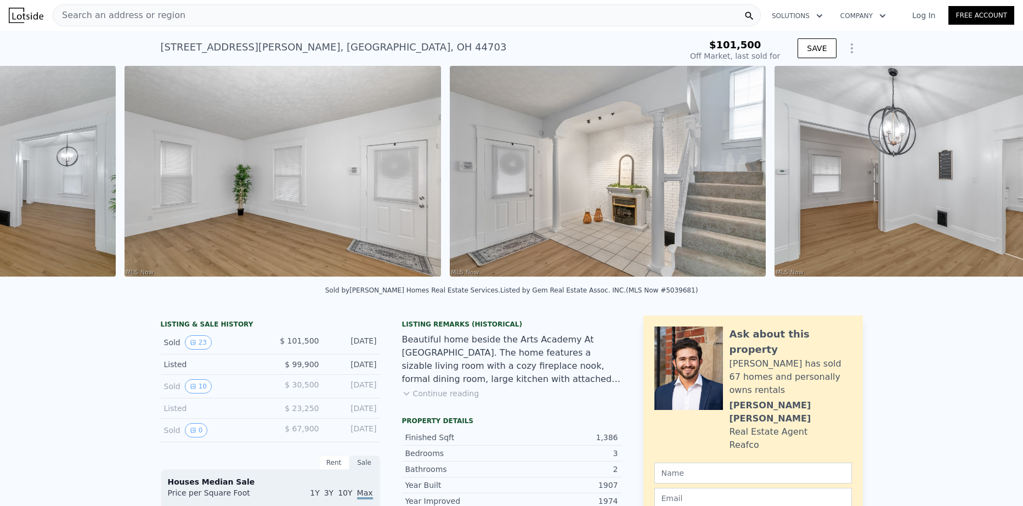
scroll to position [0, 1801]
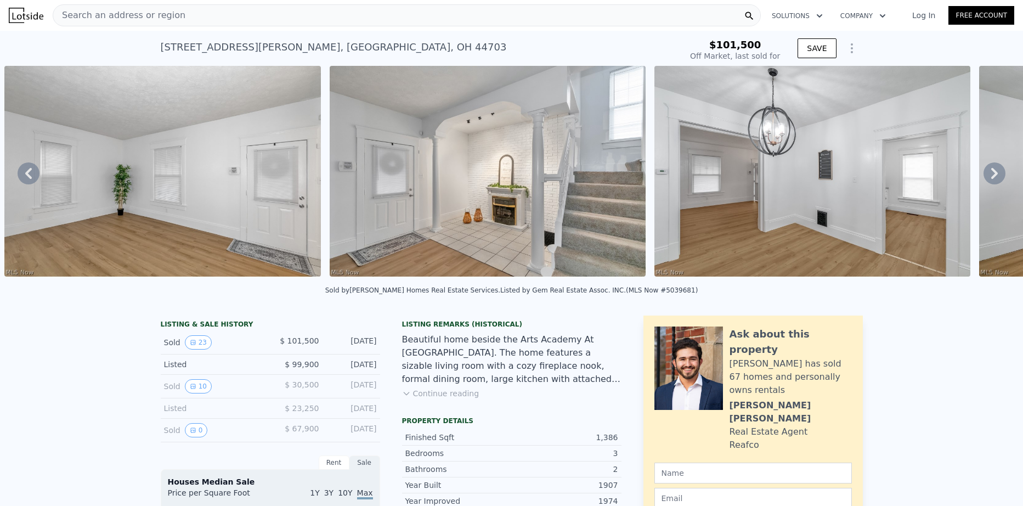
click at [991, 174] on icon at bounding box center [994, 173] width 7 height 11
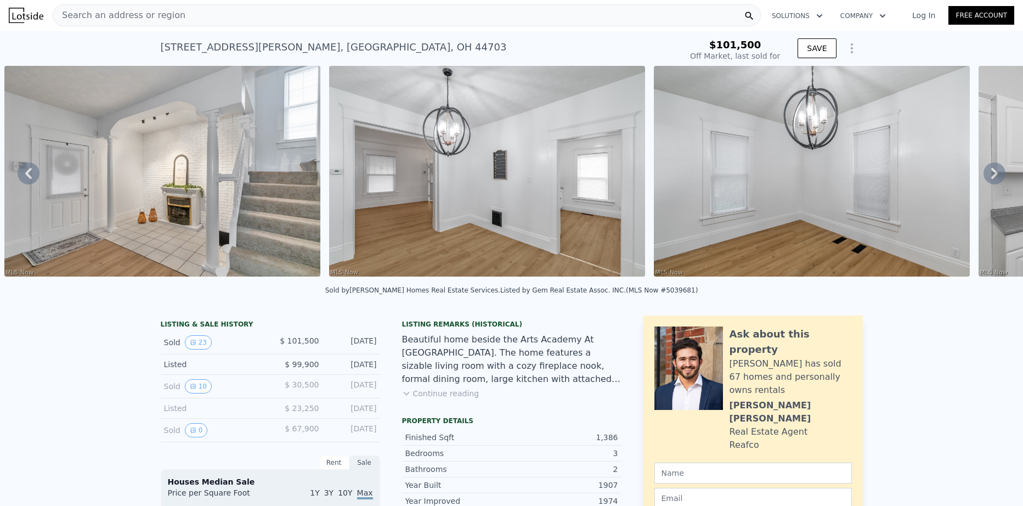
click at [991, 174] on icon at bounding box center [994, 173] width 7 height 11
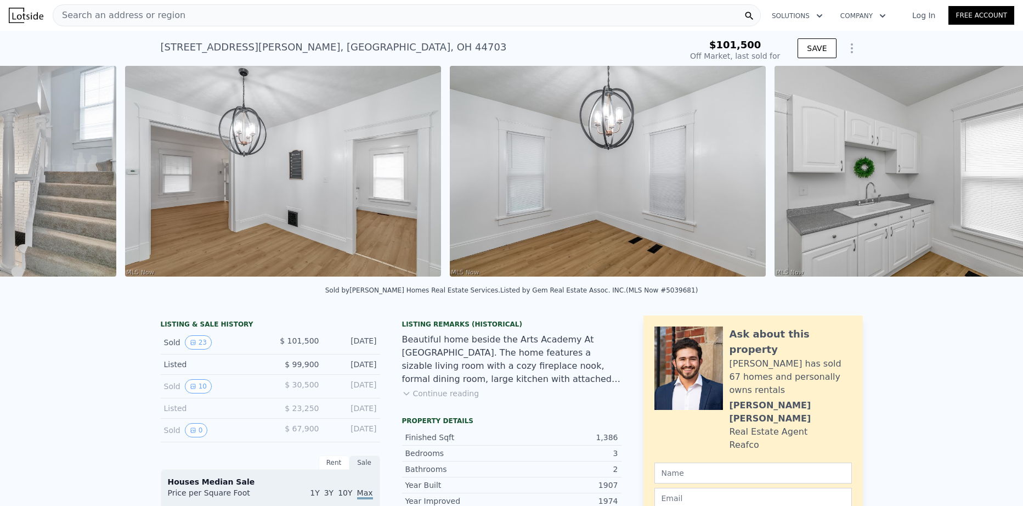
scroll to position [0, 2451]
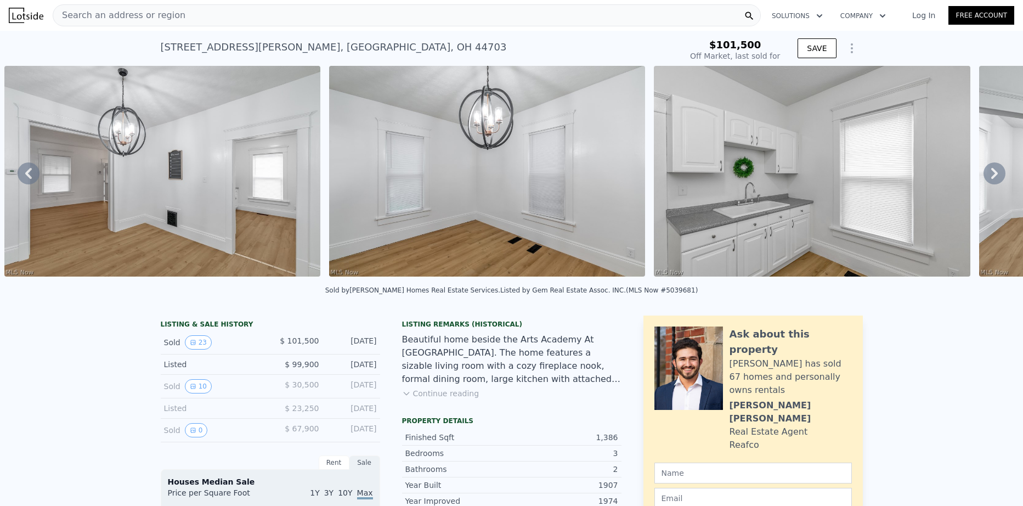
click at [88, 17] on span "Search an address or region" at bounding box center [119, 15] width 132 height 13
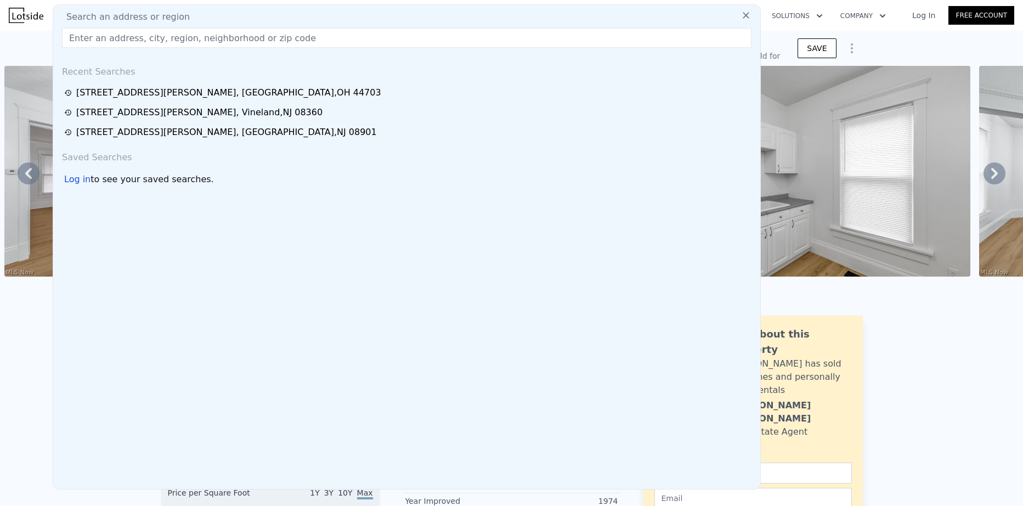
click at [179, 41] on input "text" at bounding box center [406, 38] width 689 height 20
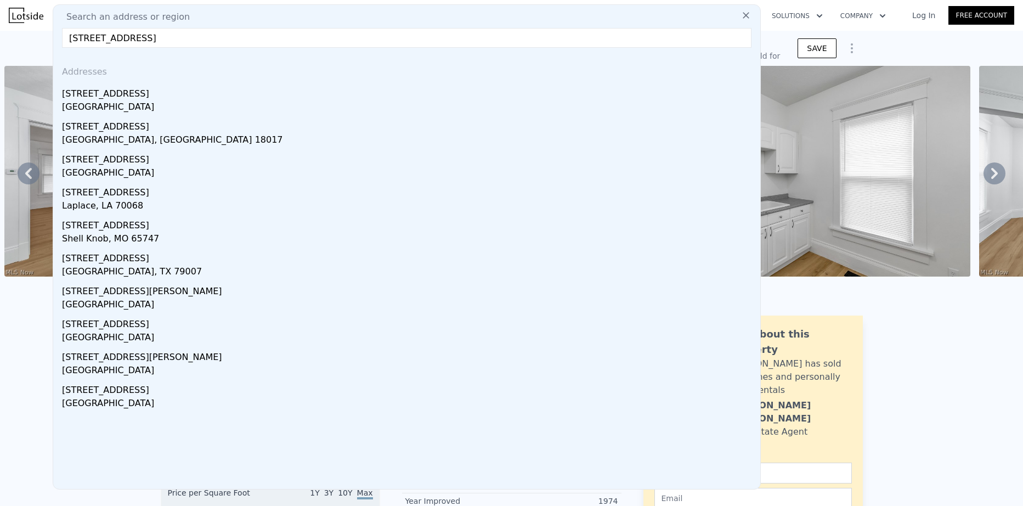
type input "[STREET_ADDRESS]"
click at [203, 40] on input "[STREET_ADDRESS]" at bounding box center [406, 38] width 689 height 20
type input "$ 120,000"
type input "$ 3,788"
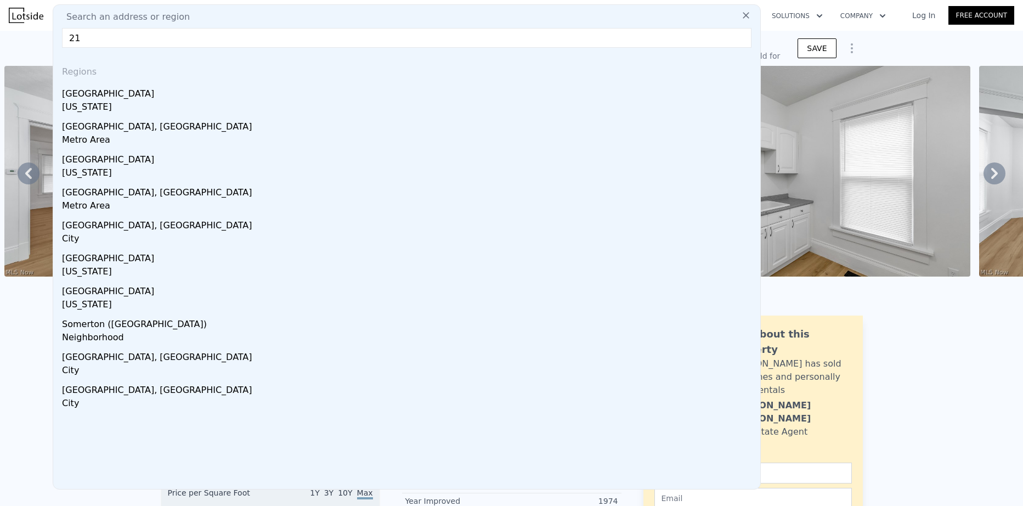
type input "2"
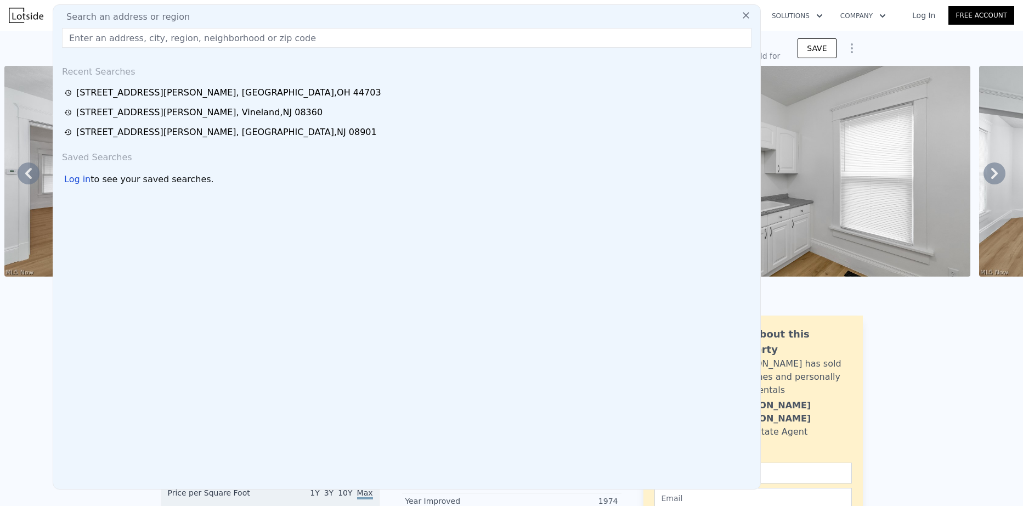
paste input "[STREET_ADDRESS]"
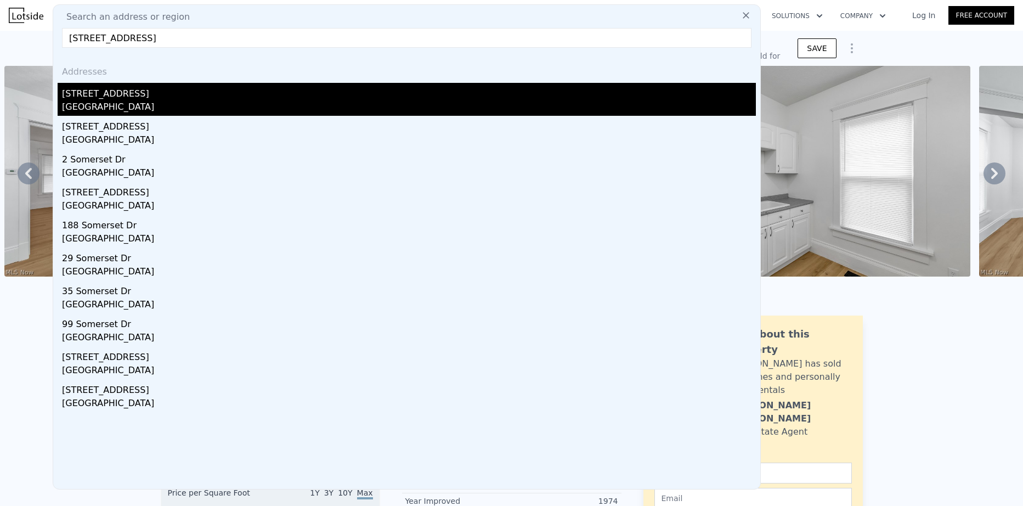
type input "[STREET_ADDRESS]"
click at [111, 99] on div "[STREET_ADDRESS]" at bounding box center [409, 92] width 694 height 18
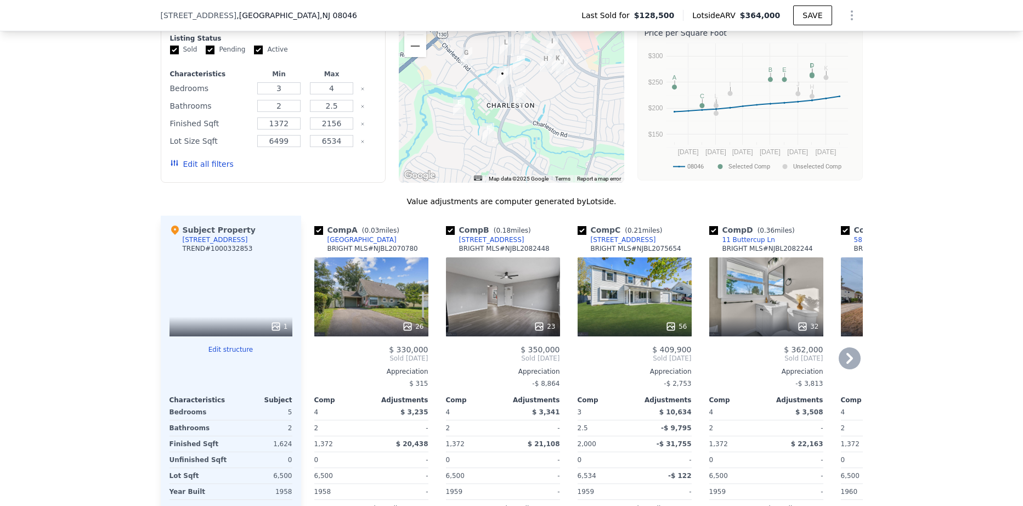
scroll to position [1038, 0]
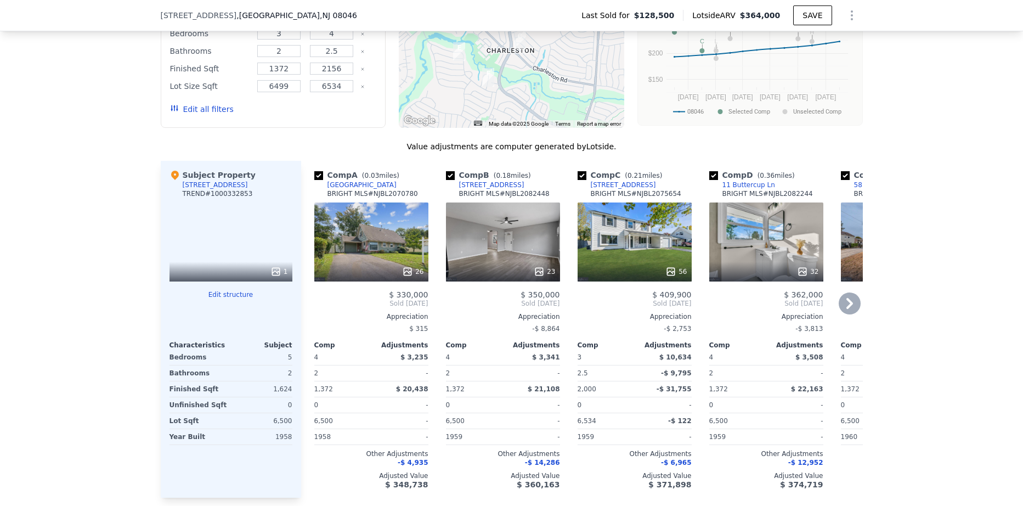
click at [372, 253] on div "26" at bounding box center [371, 241] width 114 height 79
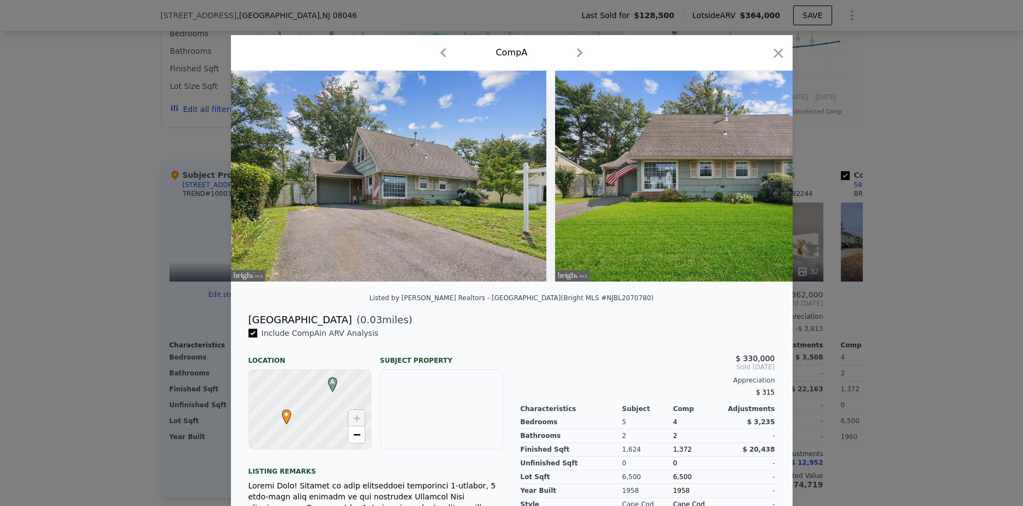
click at [605, 207] on img at bounding box center [713, 176] width 316 height 211
click at [773, 53] on icon "button" at bounding box center [778, 53] width 15 height 15
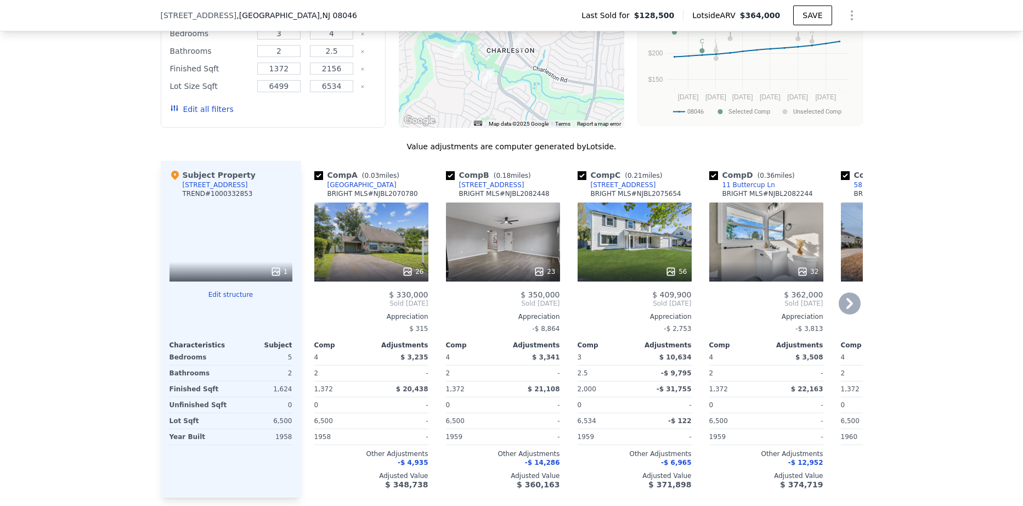
click at [503, 263] on div "23" at bounding box center [503, 241] width 114 height 79
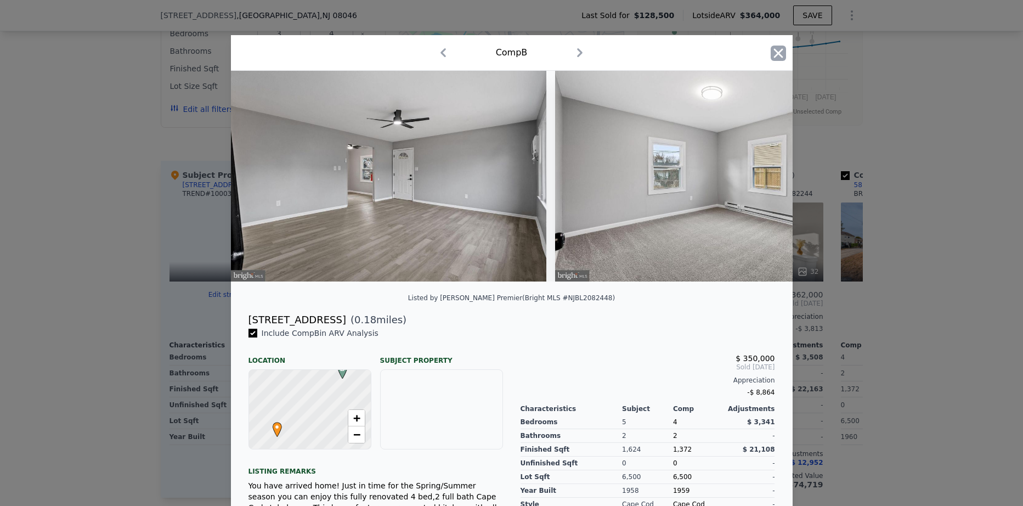
click at [775, 59] on icon "button" at bounding box center [778, 53] width 15 height 15
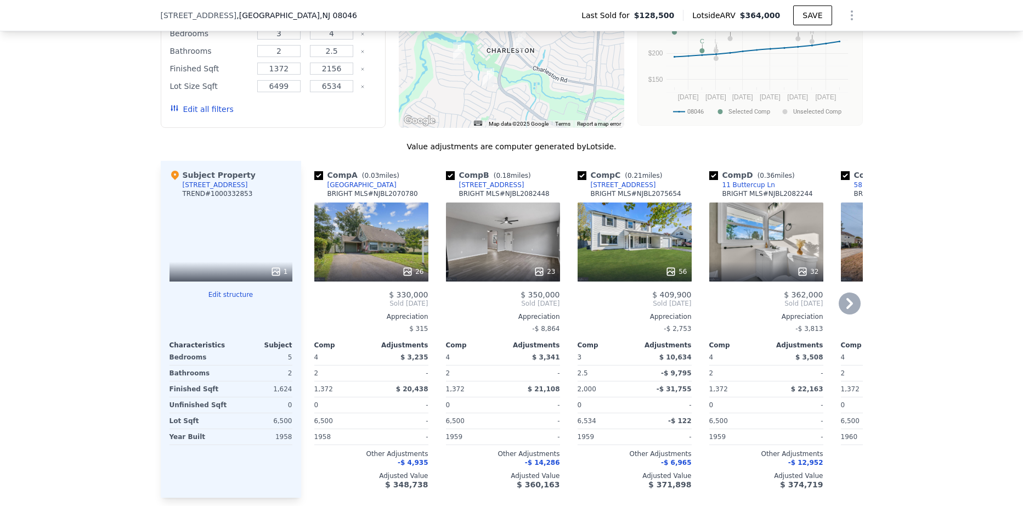
click at [847, 313] on icon at bounding box center [850, 303] width 22 height 22
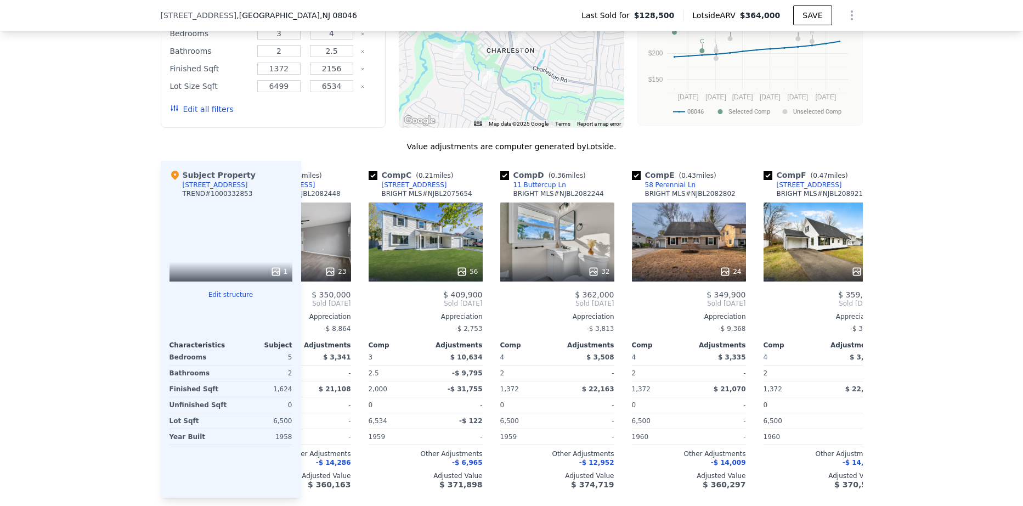
scroll to position [0, 263]
